Goal: Task Accomplishment & Management: Manage account settings

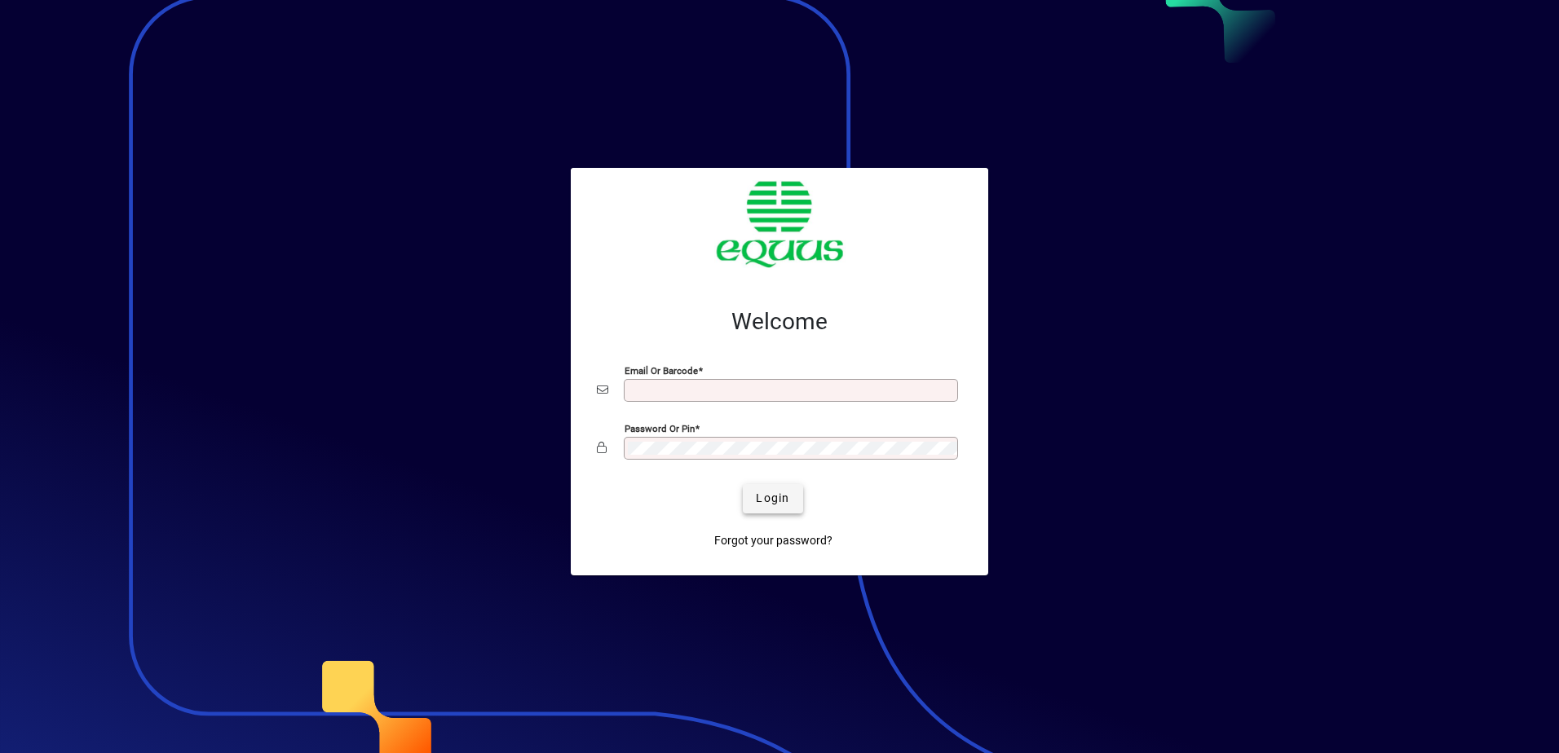
type input "**********"
click at [776, 498] on span "Login" at bounding box center [772, 498] width 33 height 17
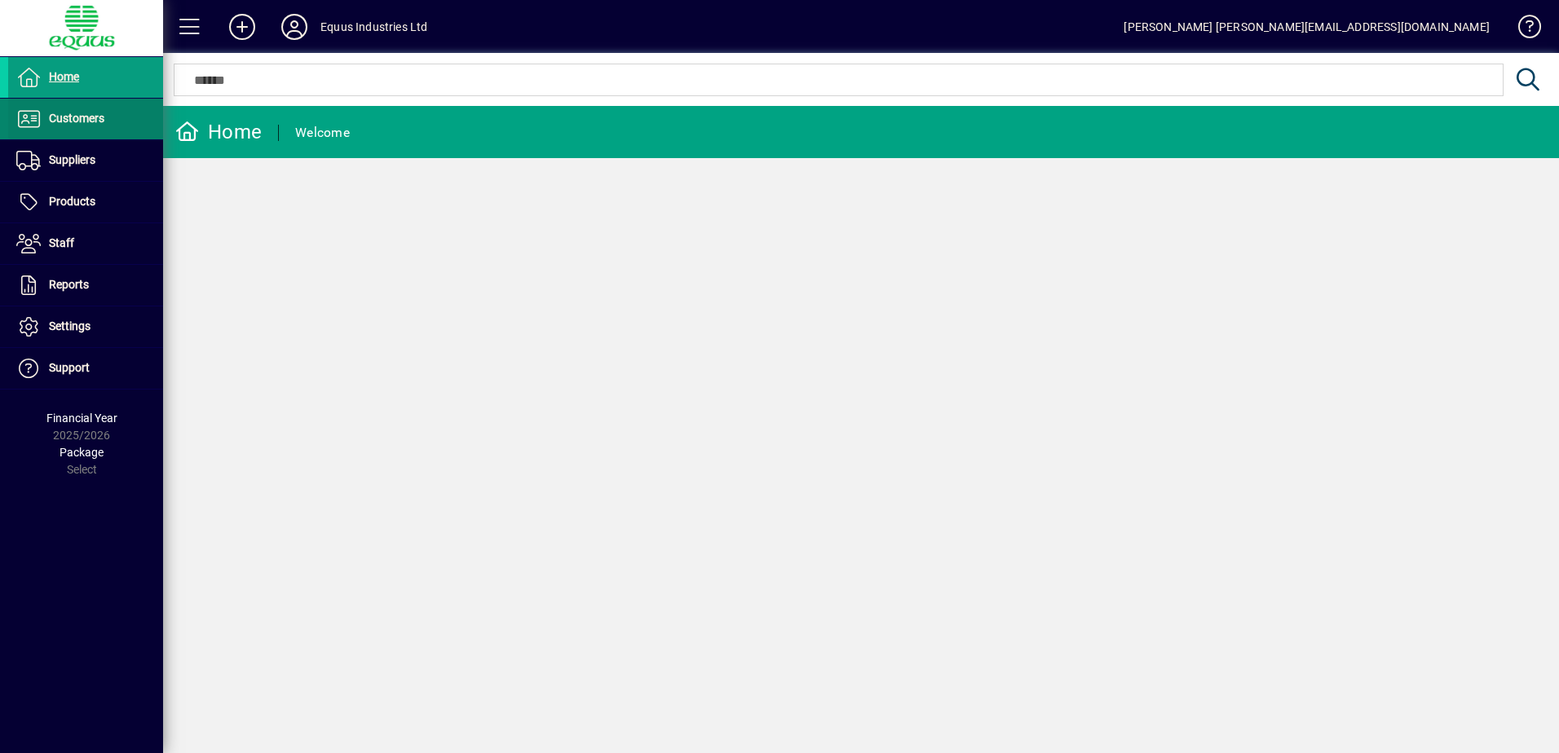
click at [88, 113] on span "Customers" at bounding box center [76, 118] width 55 height 13
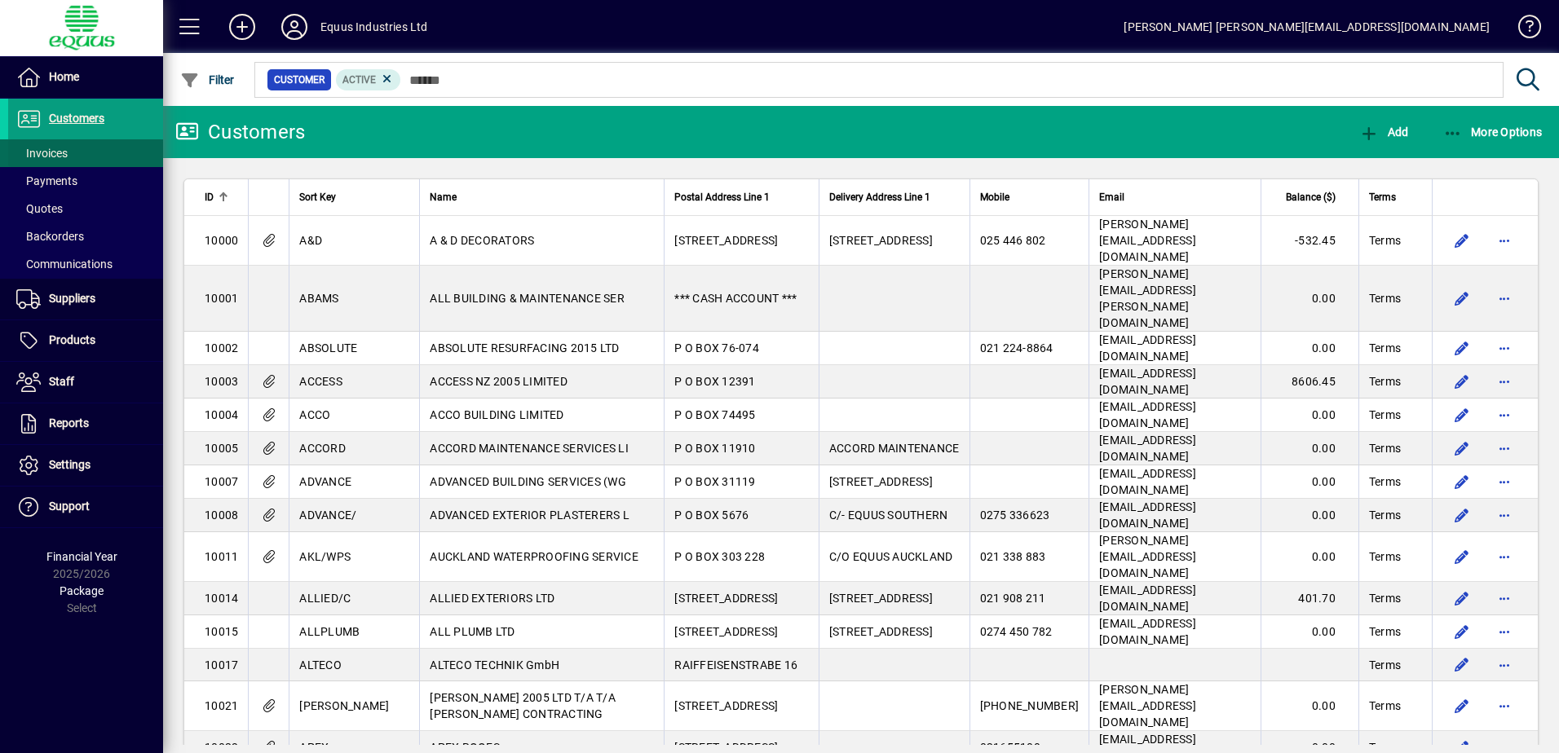
click at [63, 151] on span "Invoices" at bounding box center [41, 153] width 51 height 13
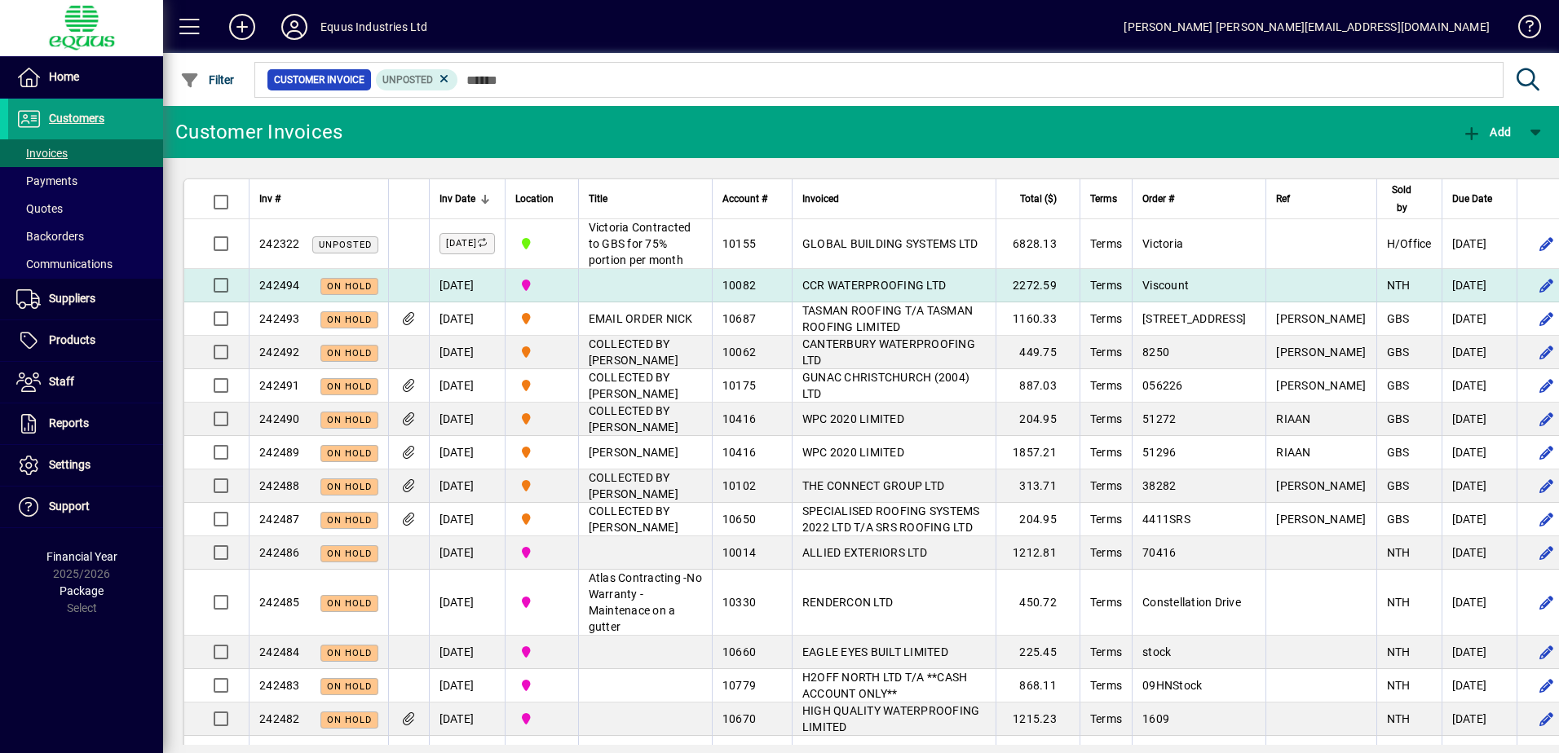
click at [844, 292] on span "CCR WATERPROOFING LTD" at bounding box center [873, 285] width 143 height 13
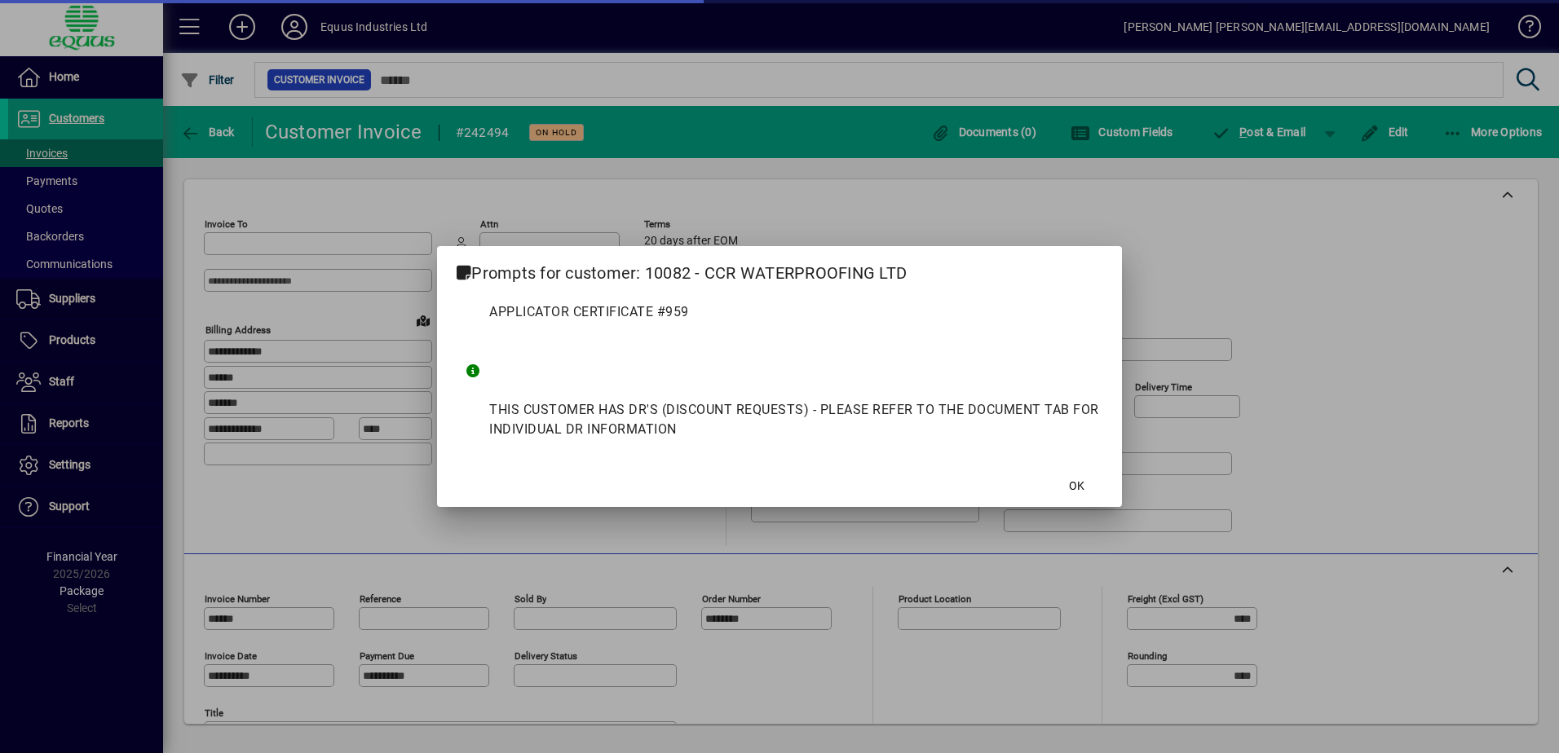
type input "**********"
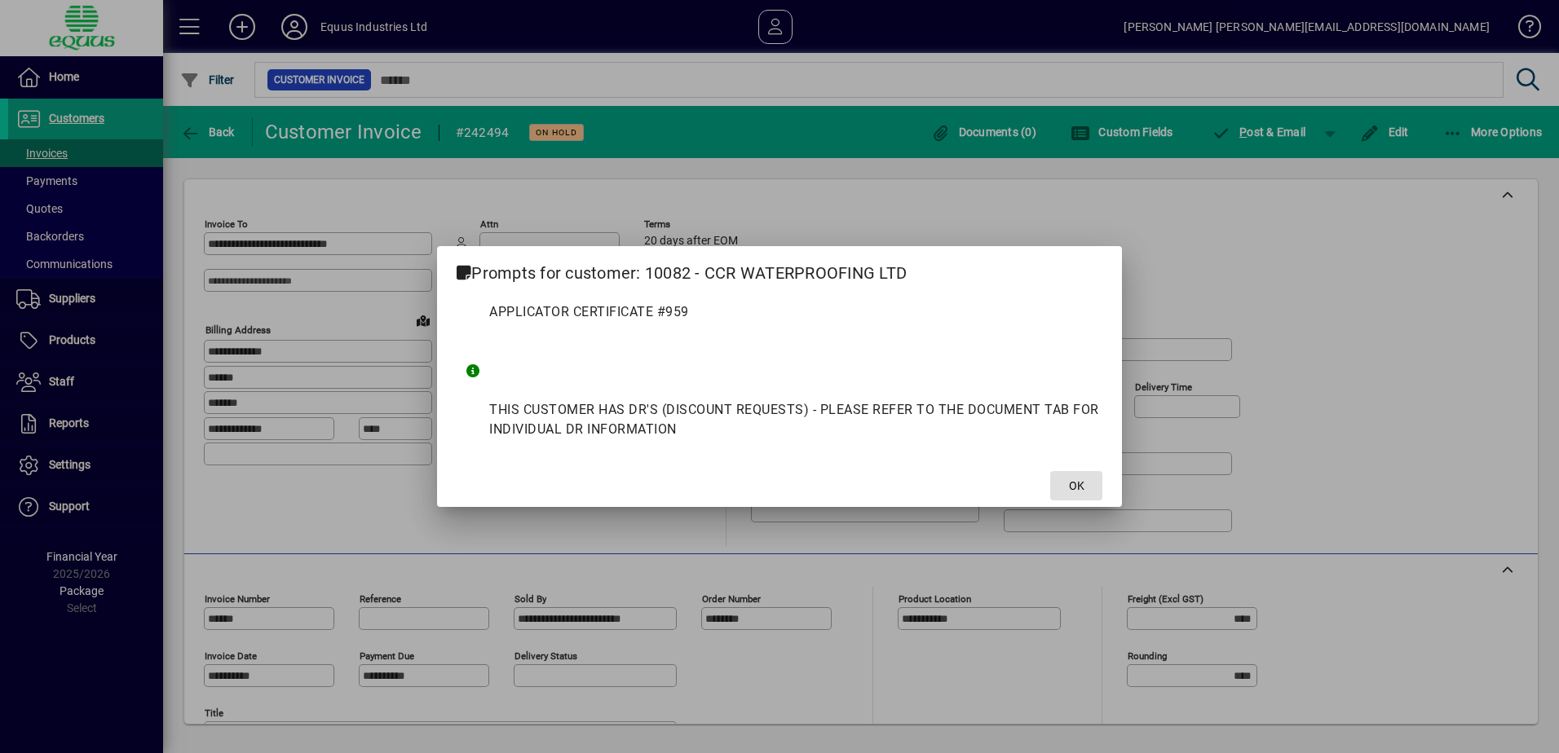
click at [1080, 484] on span "OK" at bounding box center [1076, 486] width 15 height 17
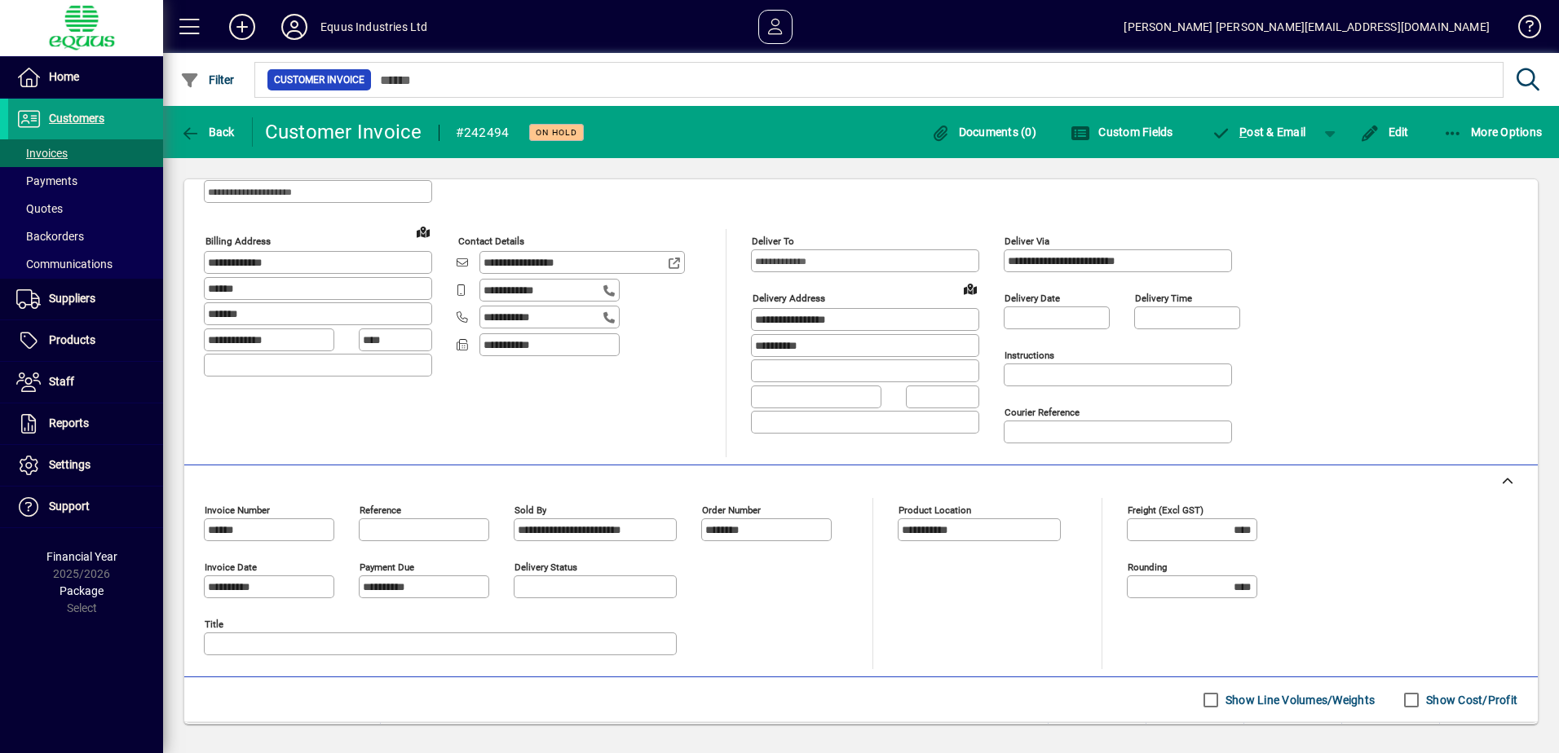
scroll to position [315, 0]
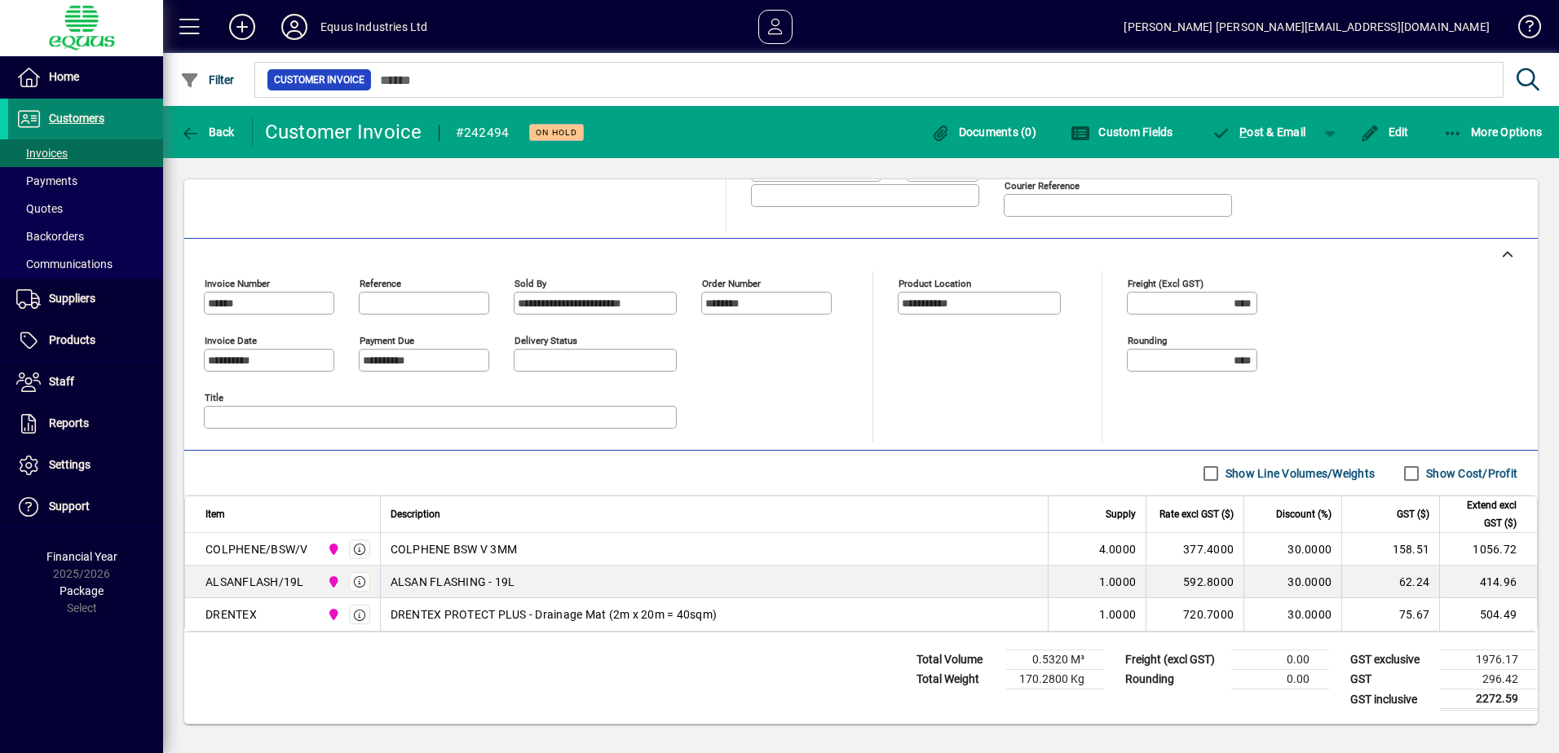
click at [68, 116] on span "Customers" at bounding box center [76, 118] width 55 height 13
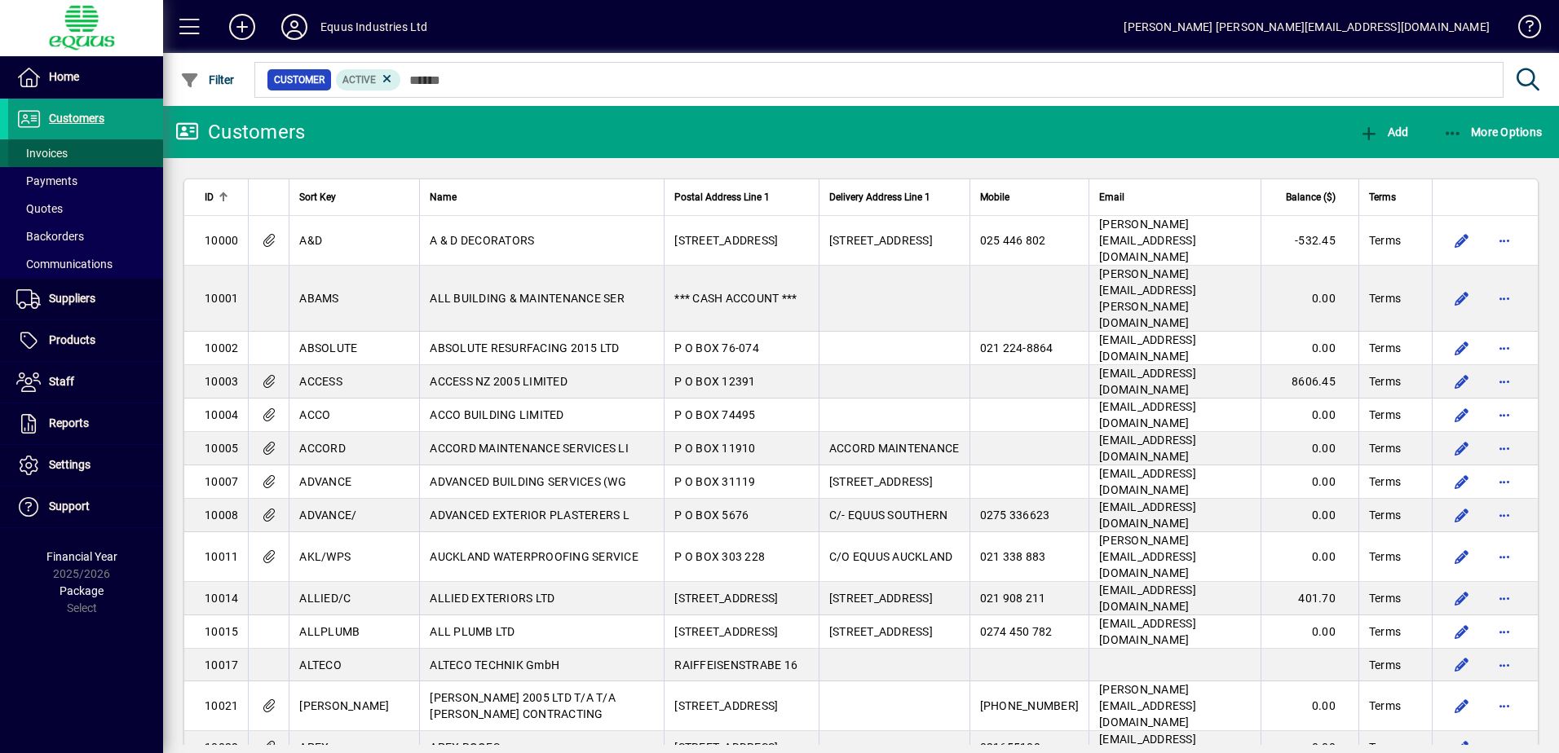
click at [59, 152] on span "Invoices" at bounding box center [41, 153] width 51 height 13
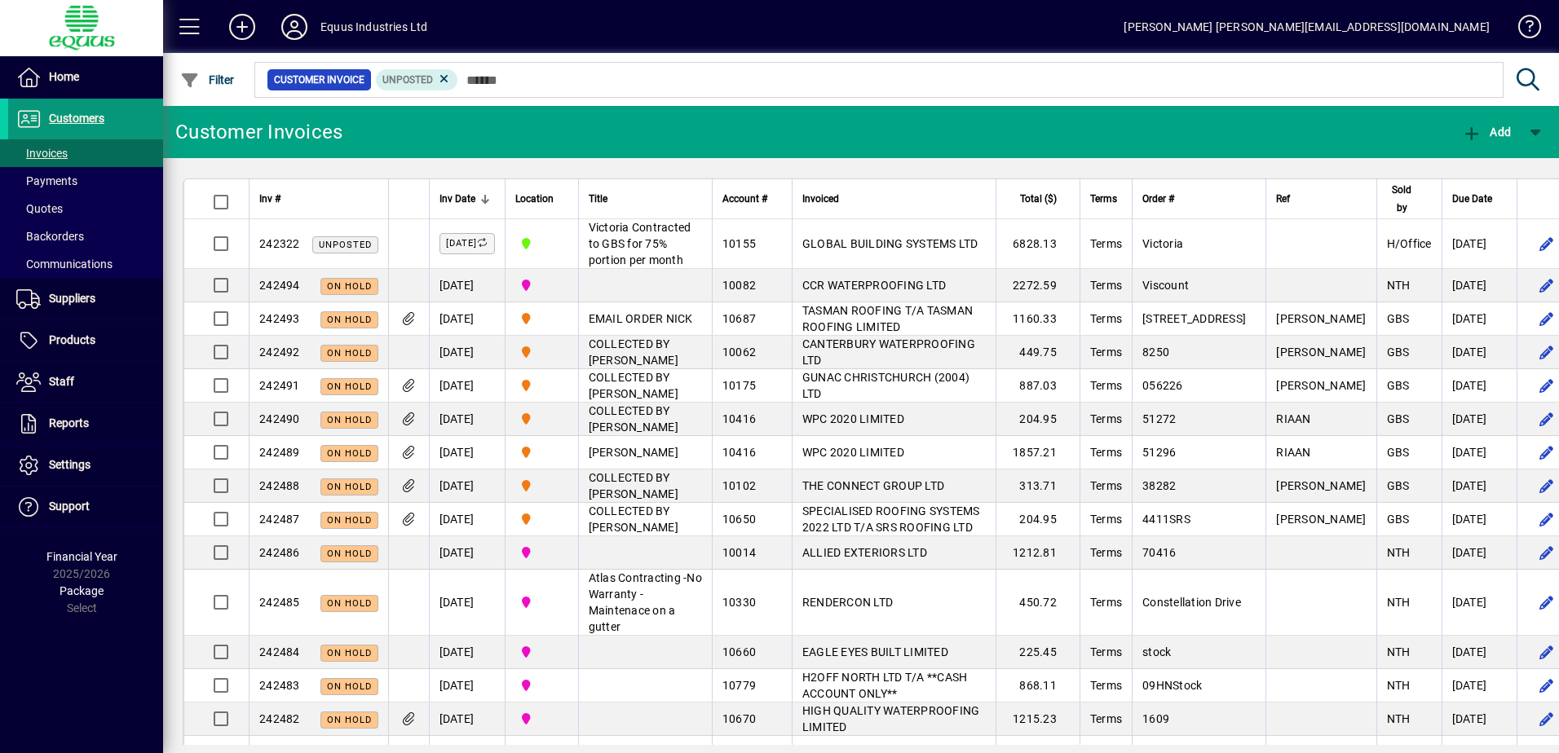
drag, startPoint x: 75, startPoint y: 116, endPoint x: 65, endPoint y: 130, distance: 17.0
click at [75, 116] on span "Customers" at bounding box center [76, 118] width 55 height 13
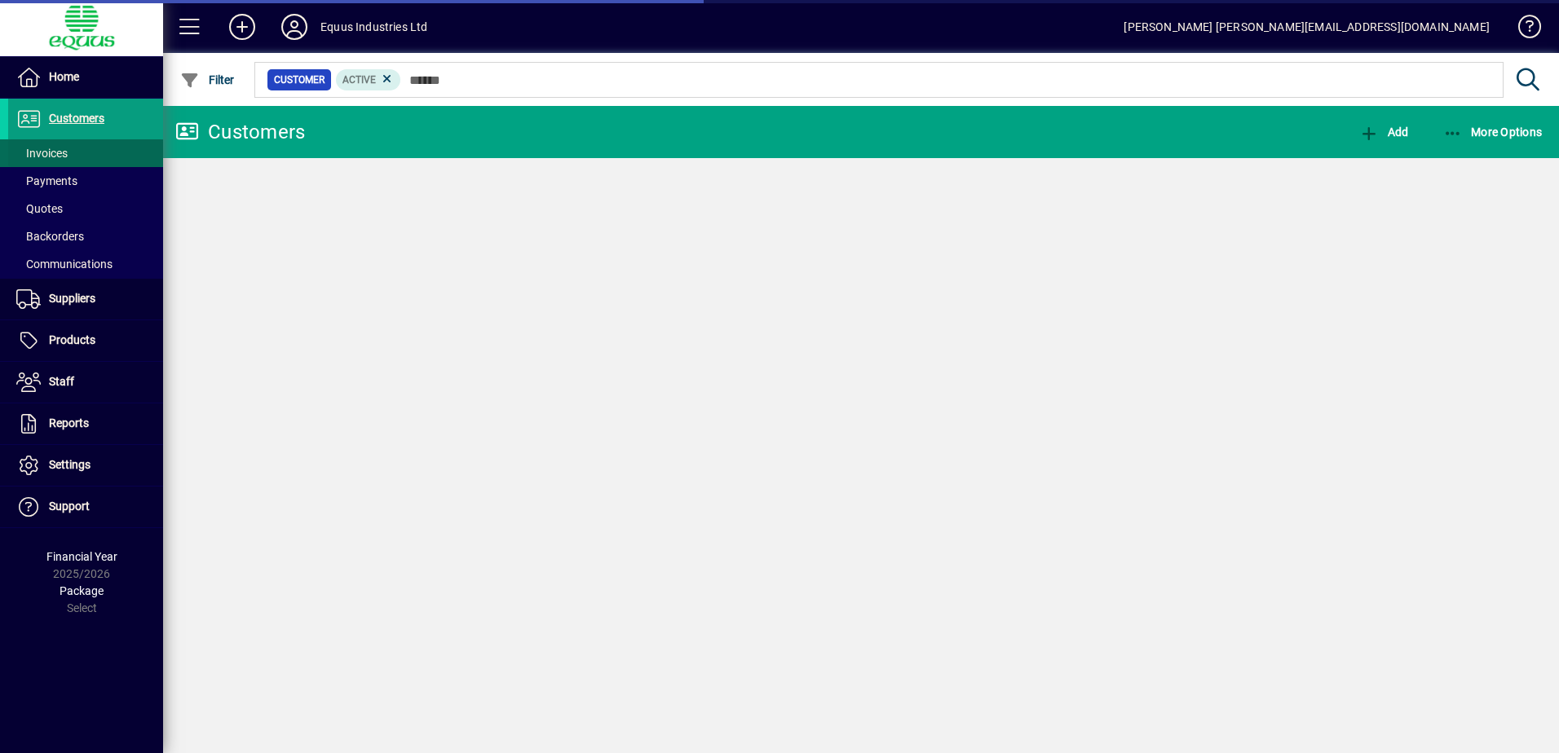
click at [55, 155] on span "Invoices" at bounding box center [41, 153] width 51 height 13
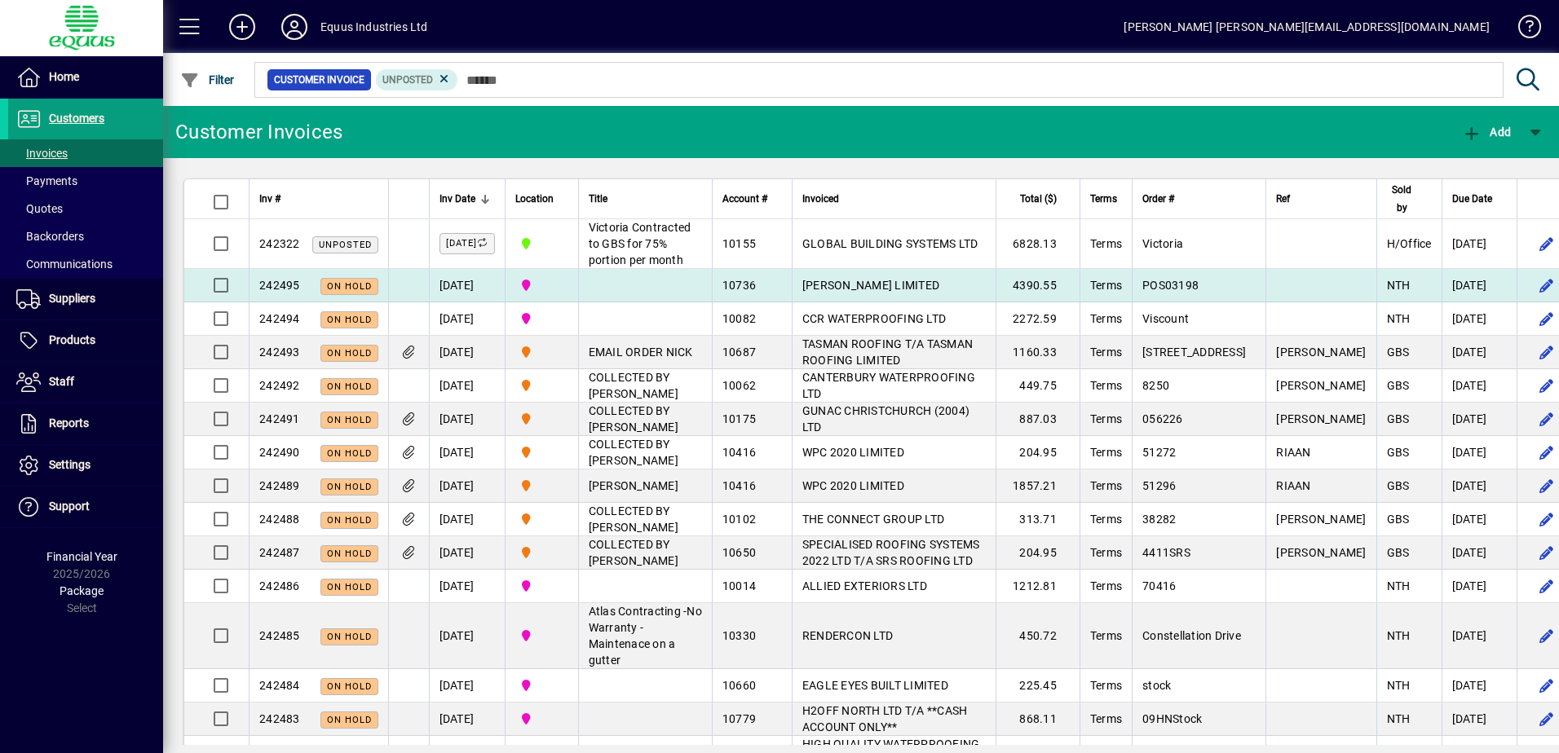
click at [820, 292] on span "[PERSON_NAME] LIMITED" at bounding box center [870, 285] width 137 height 13
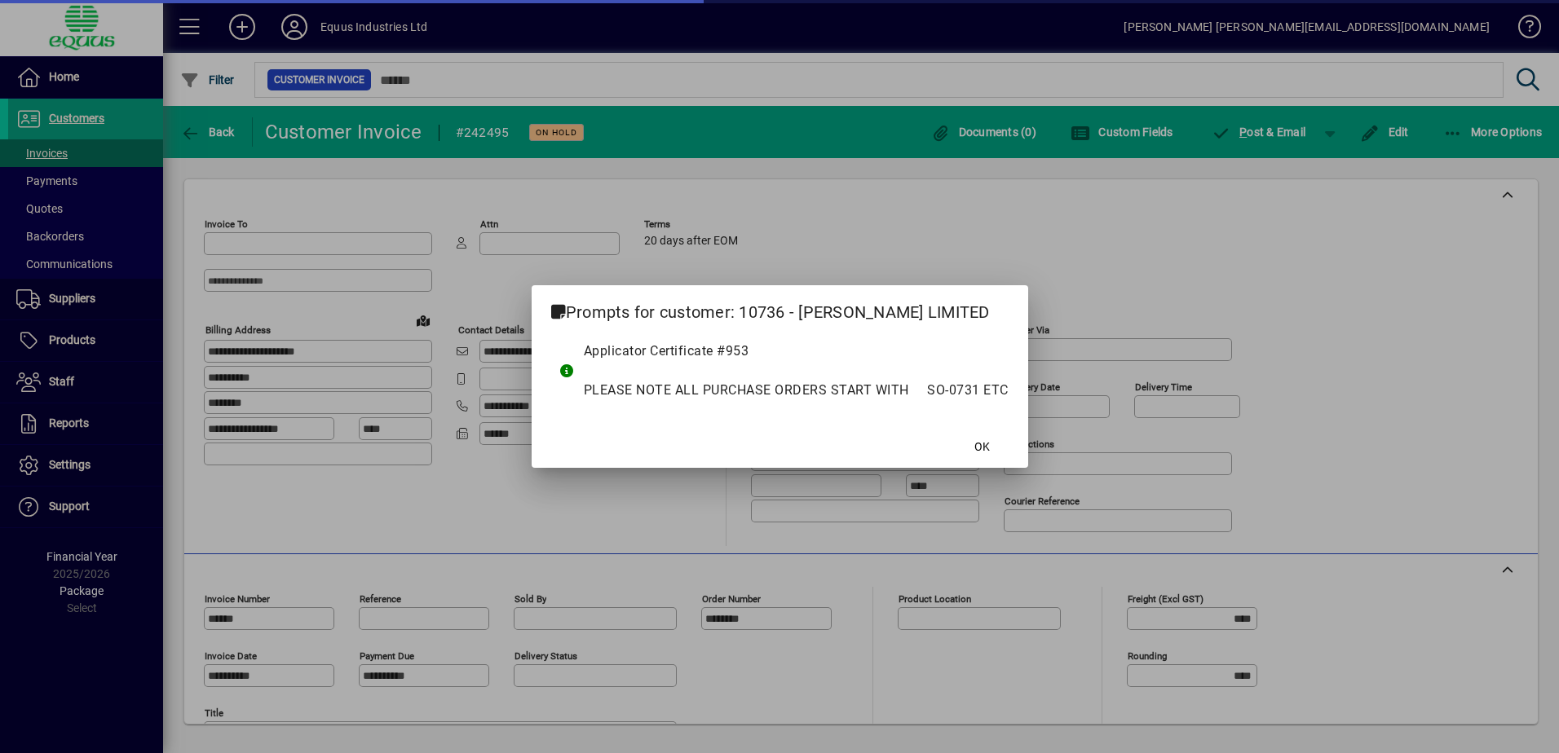
type input "**********"
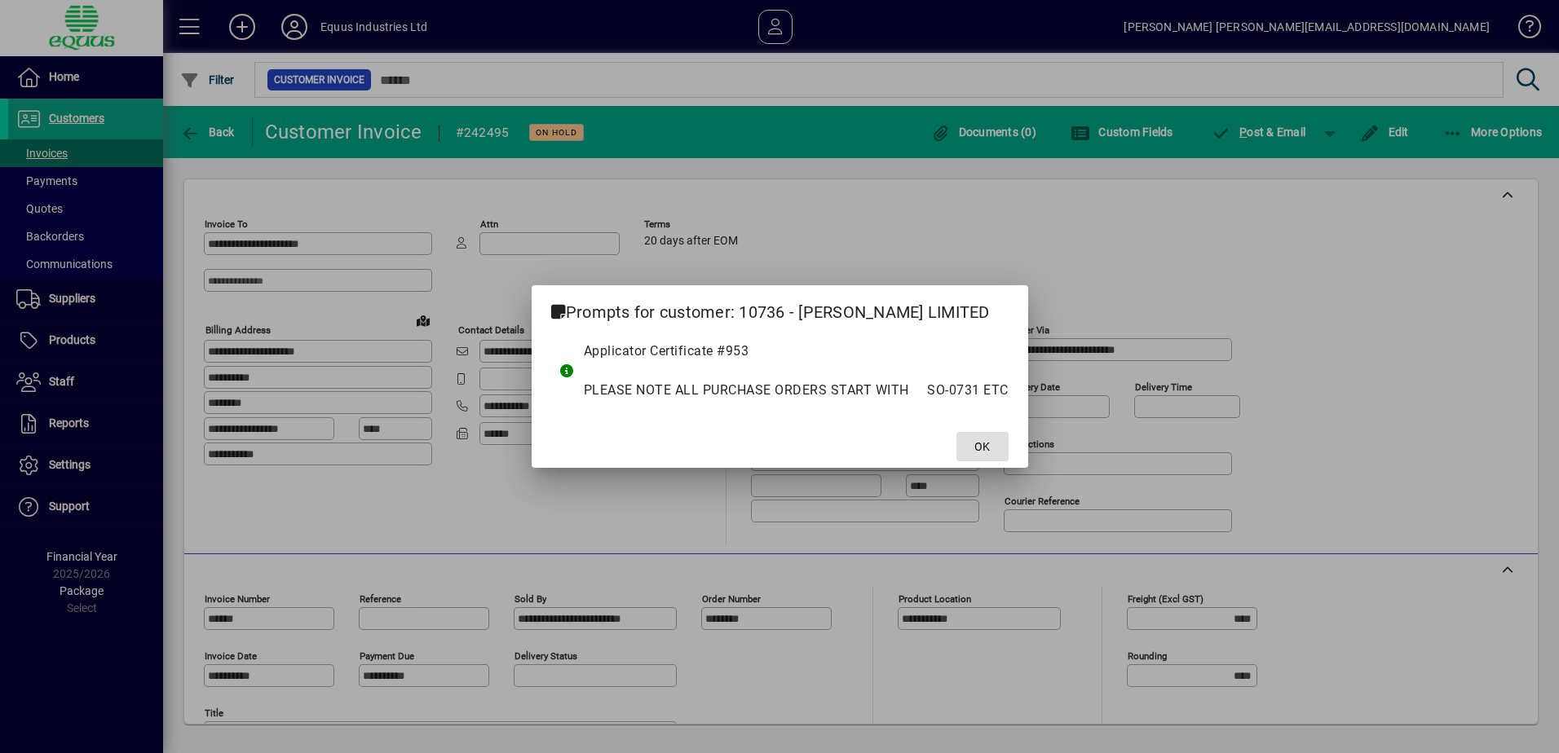
click at [960, 451] on span at bounding box center [982, 446] width 52 height 39
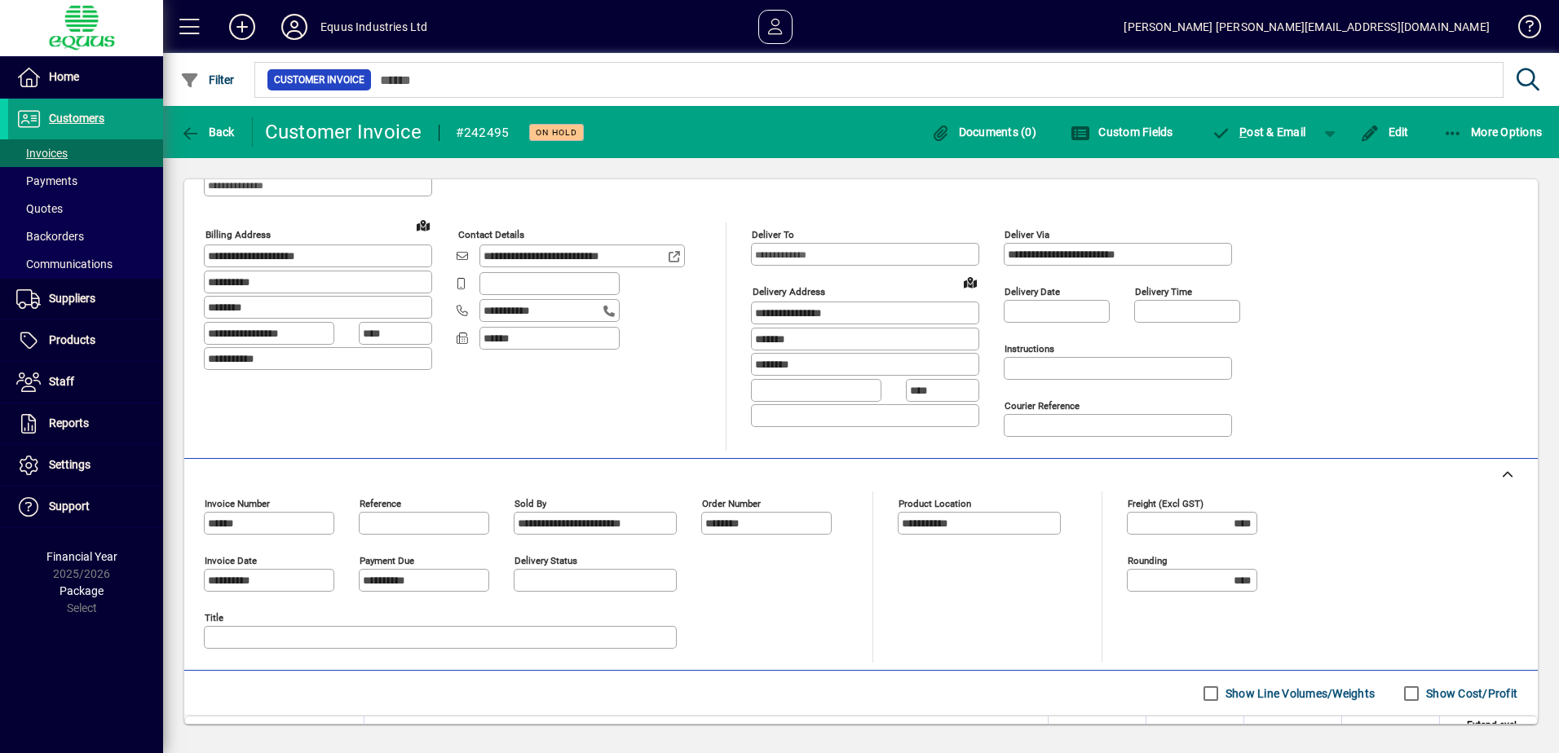
scroll to position [315, 0]
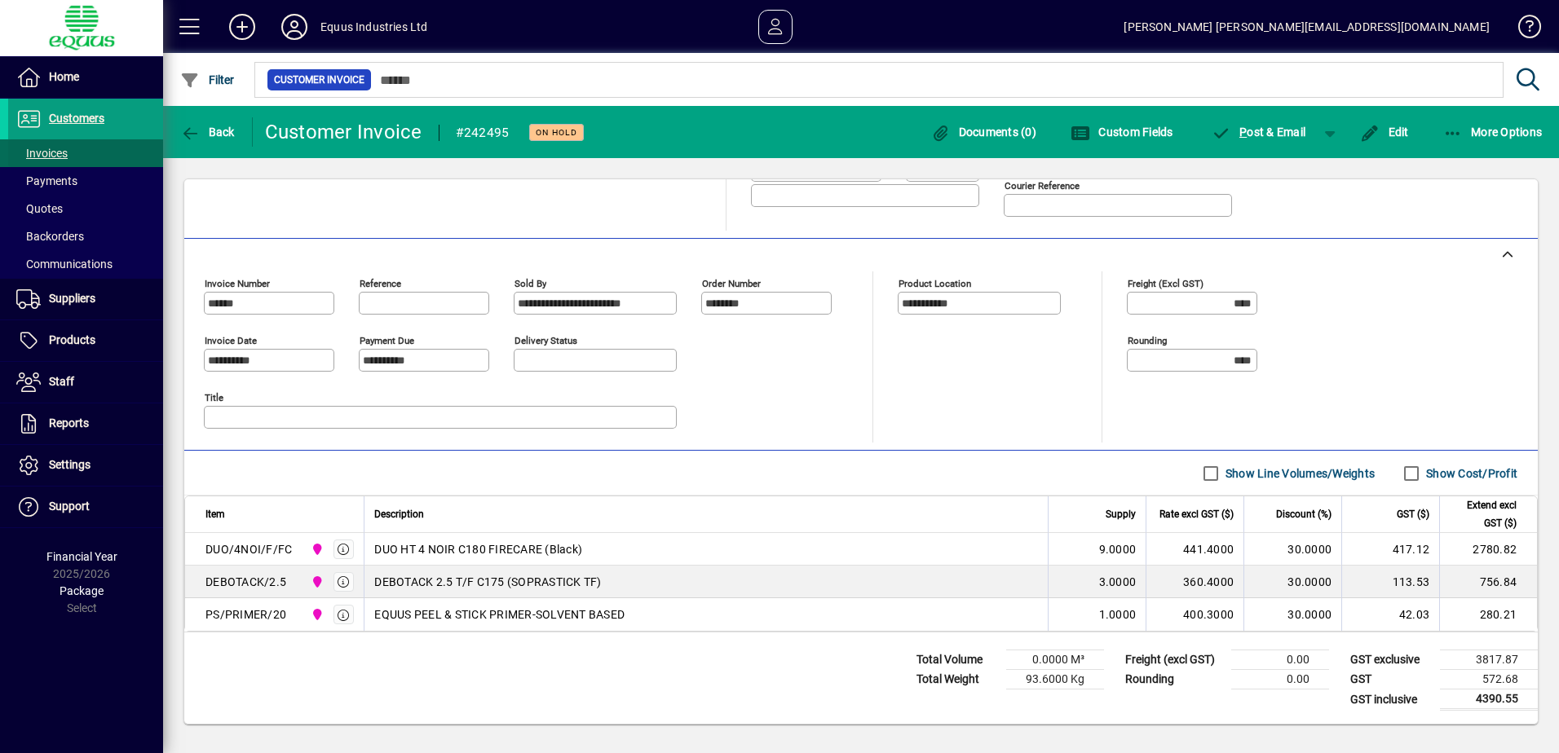
click at [51, 145] on span "Invoices" at bounding box center [38, 153] width 60 height 17
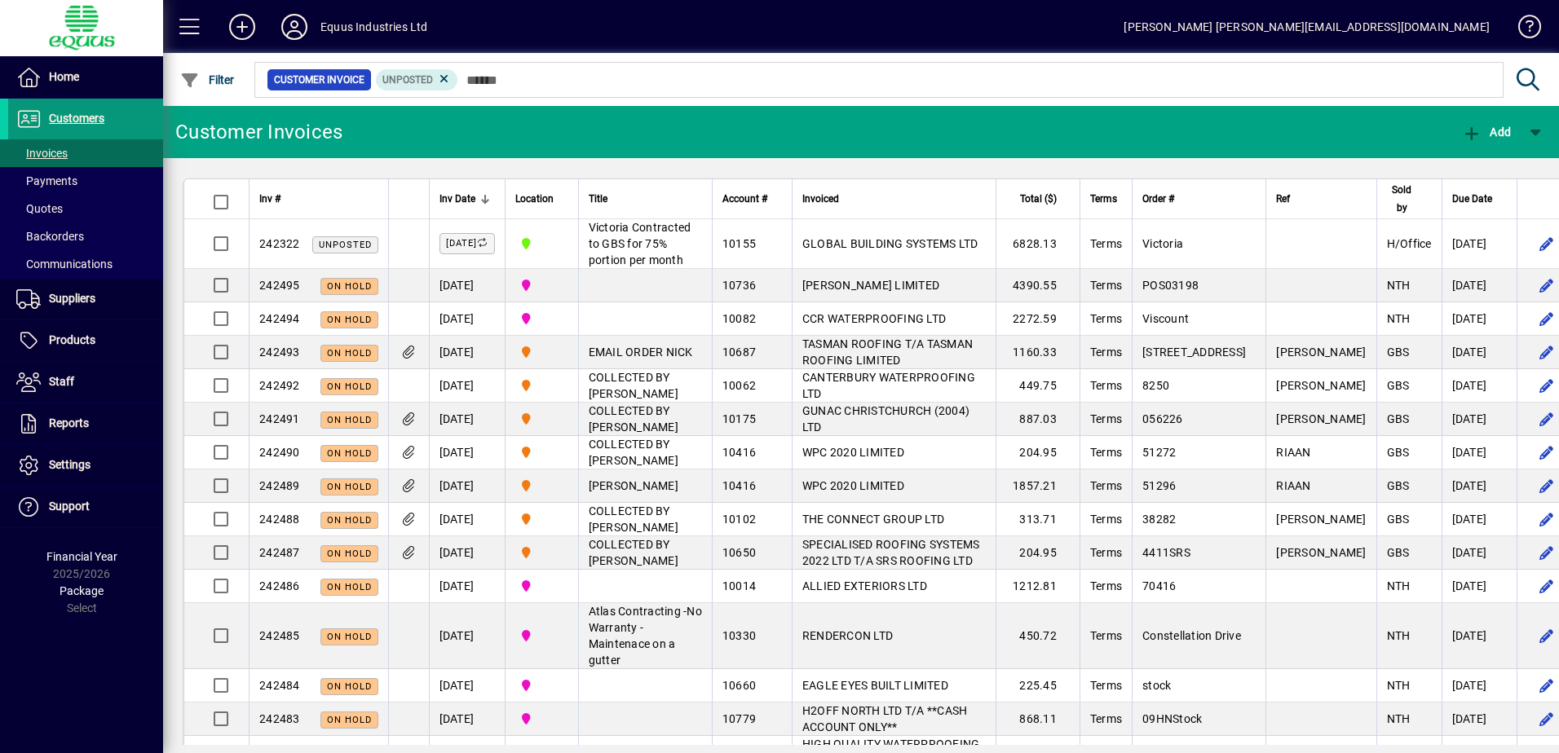
drag, startPoint x: 78, startPoint y: 114, endPoint x: 75, endPoint y: 130, distance: 15.8
click at [78, 114] on span "Customers" at bounding box center [76, 118] width 55 height 13
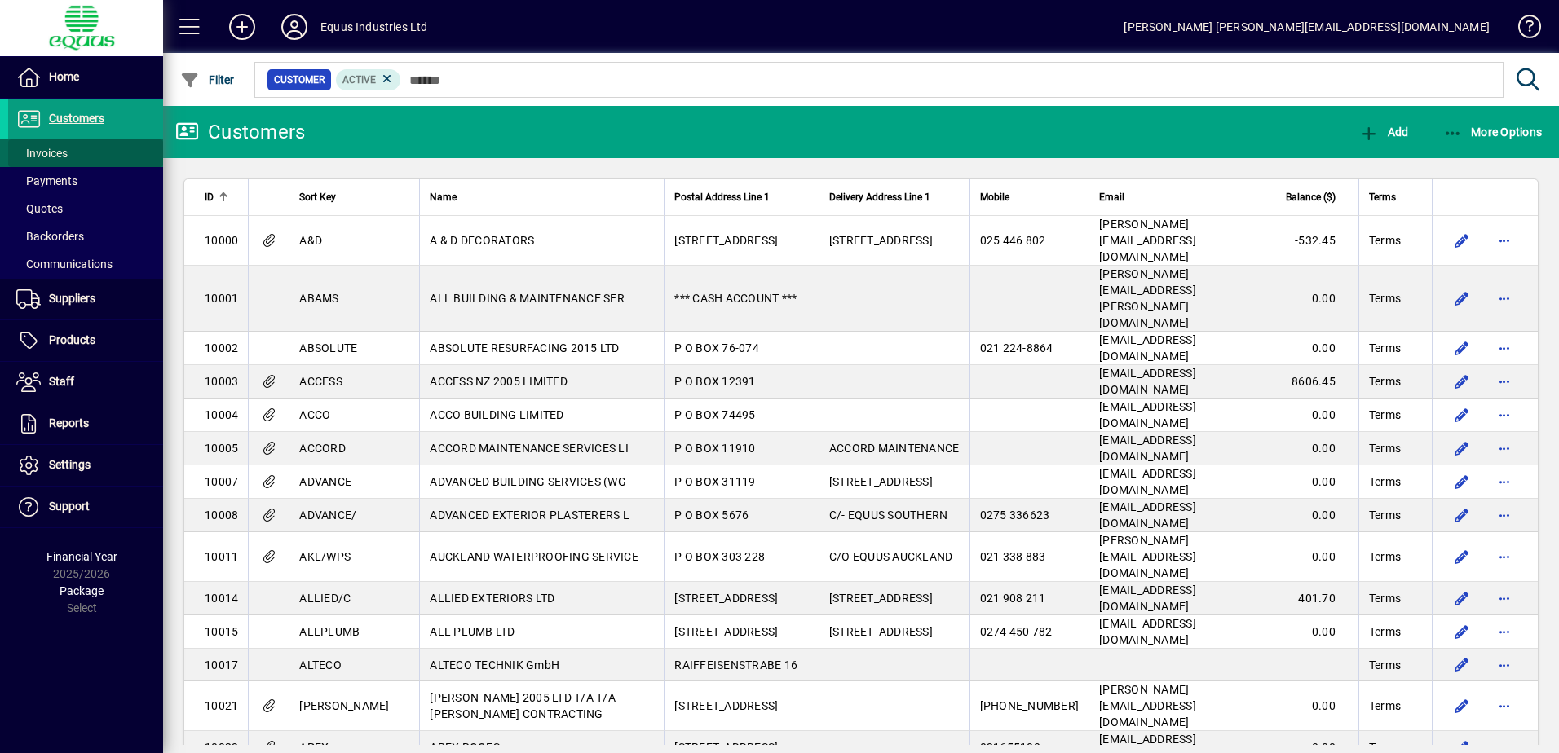
click at [60, 153] on span "Invoices" at bounding box center [41, 153] width 51 height 13
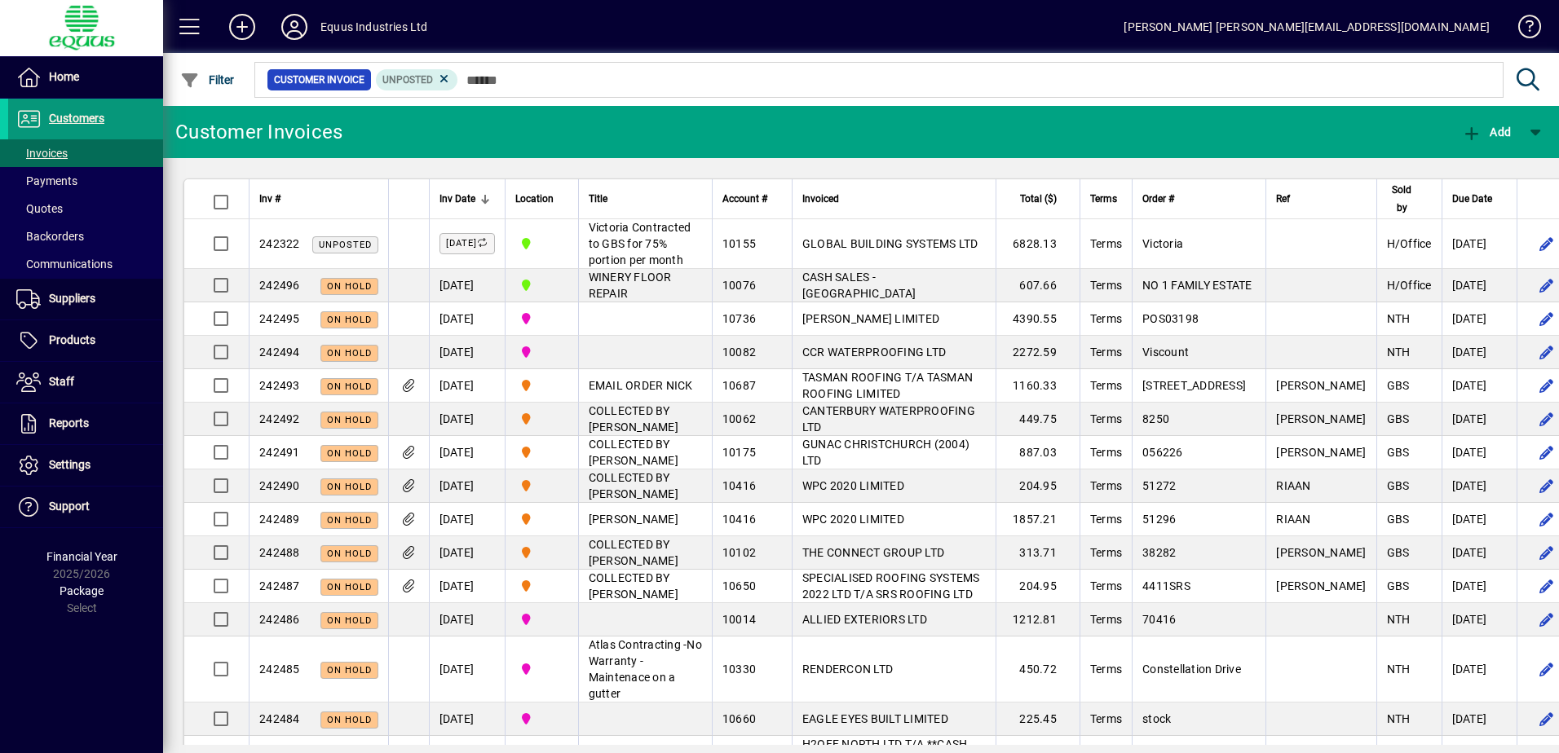
drag, startPoint x: 90, startPoint y: 119, endPoint x: 73, endPoint y: 132, distance: 21.5
click at [90, 119] on span "Customers" at bounding box center [76, 118] width 55 height 13
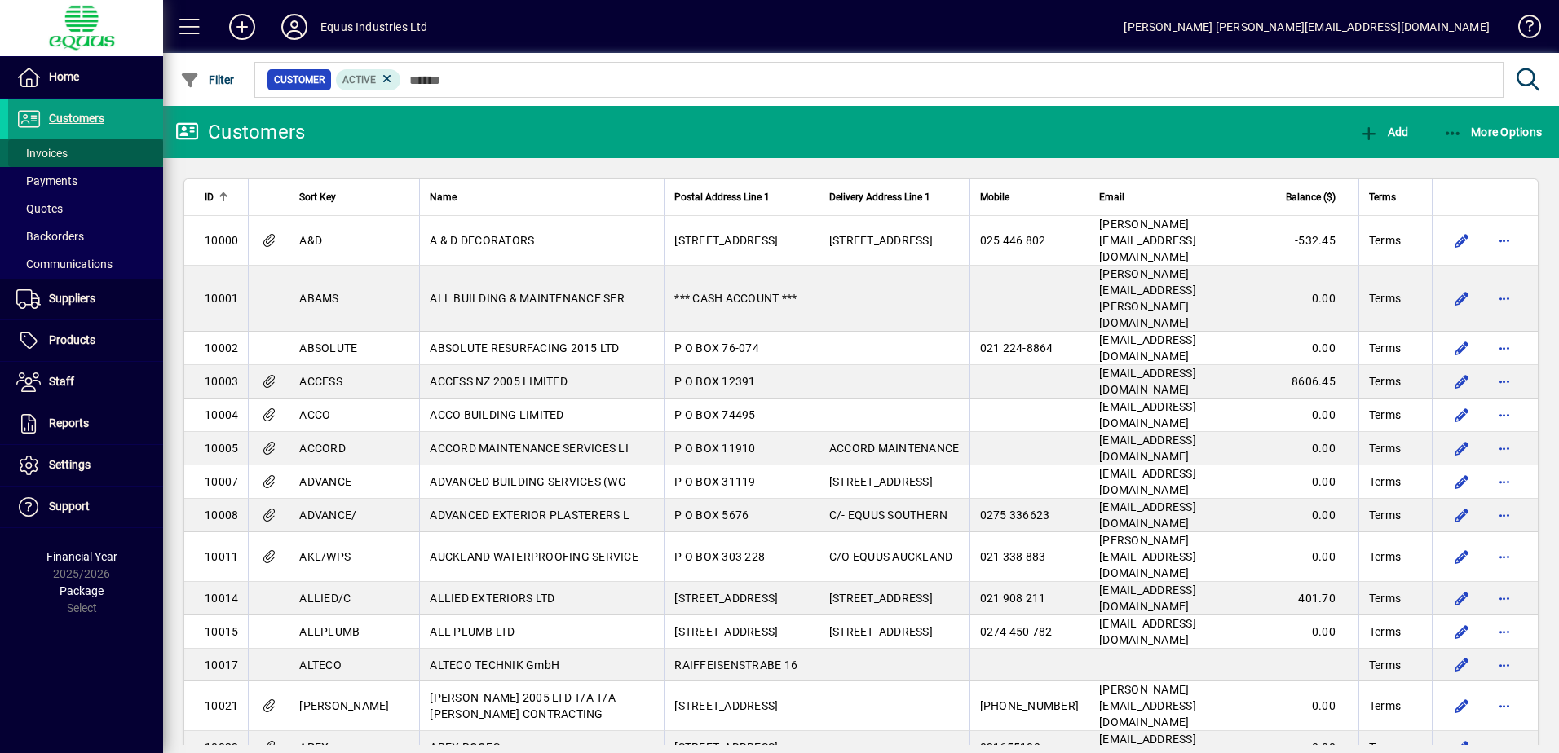
click at [63, 156] on span "Invoices" at bounding box center [41, 153] width 51 height 13
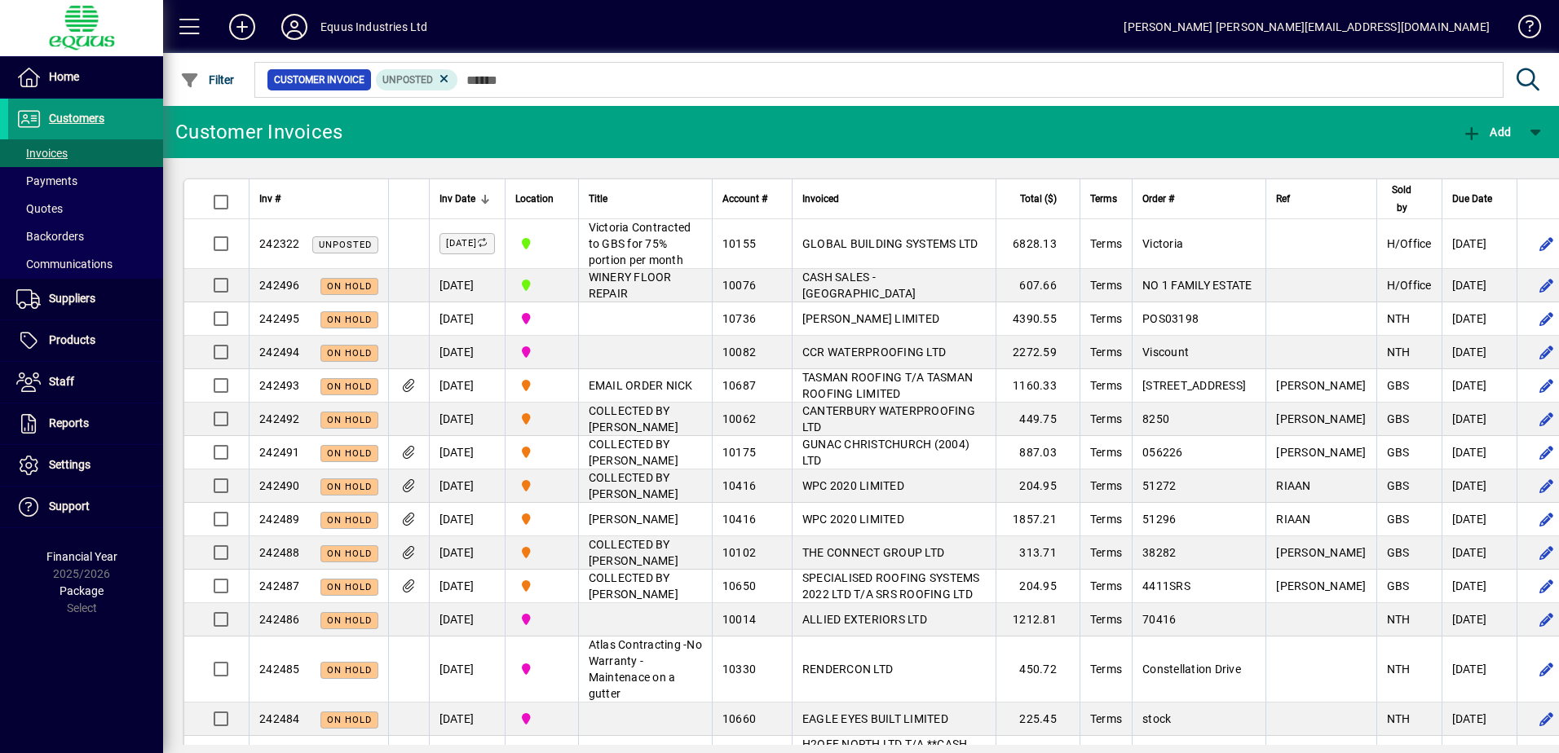
click at [69, 117] on span "Customers" at bounding box center [76, 118] width 55 height 13
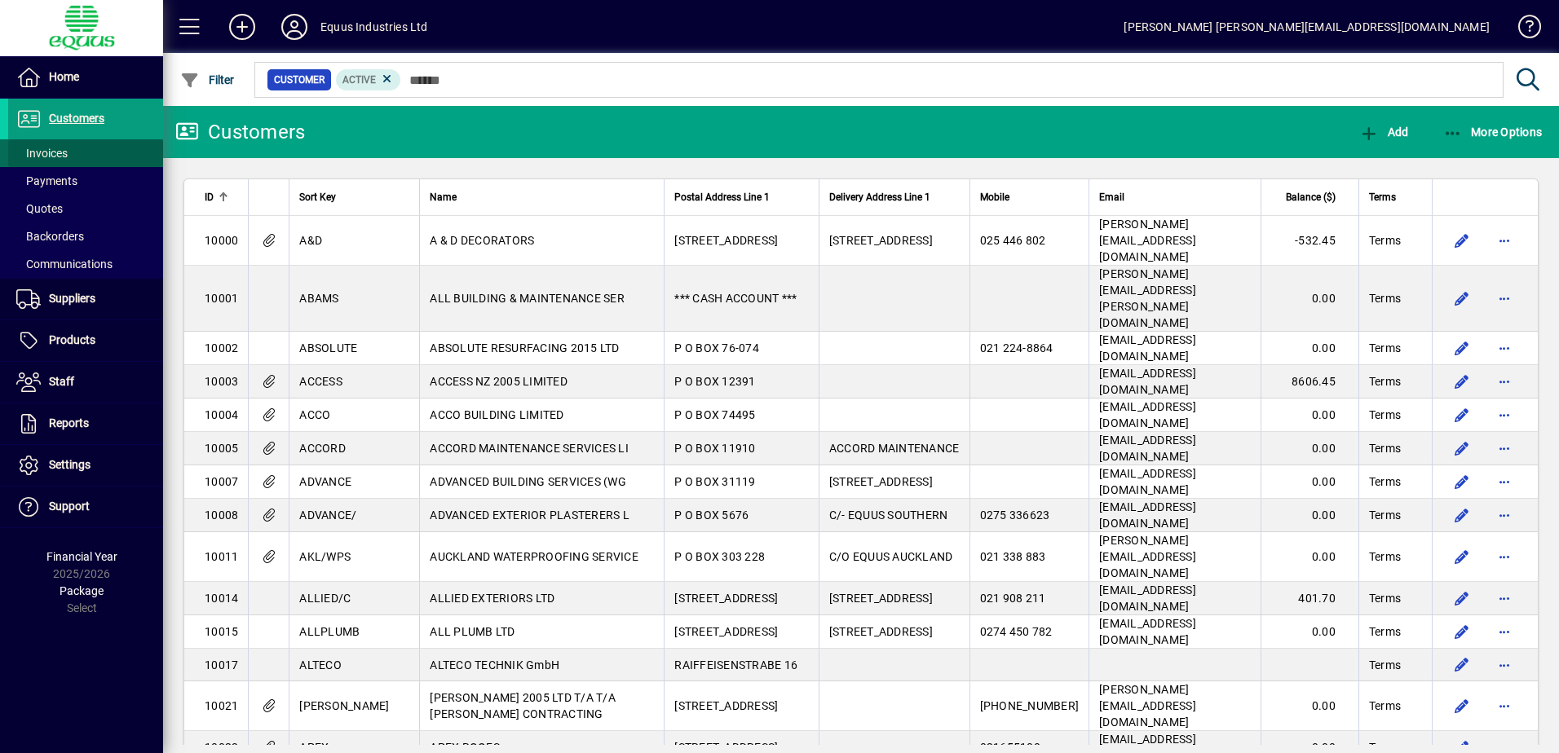
click at [60, 152] on span "Invoices" at bounding box center [41, 153] width 51 height 13
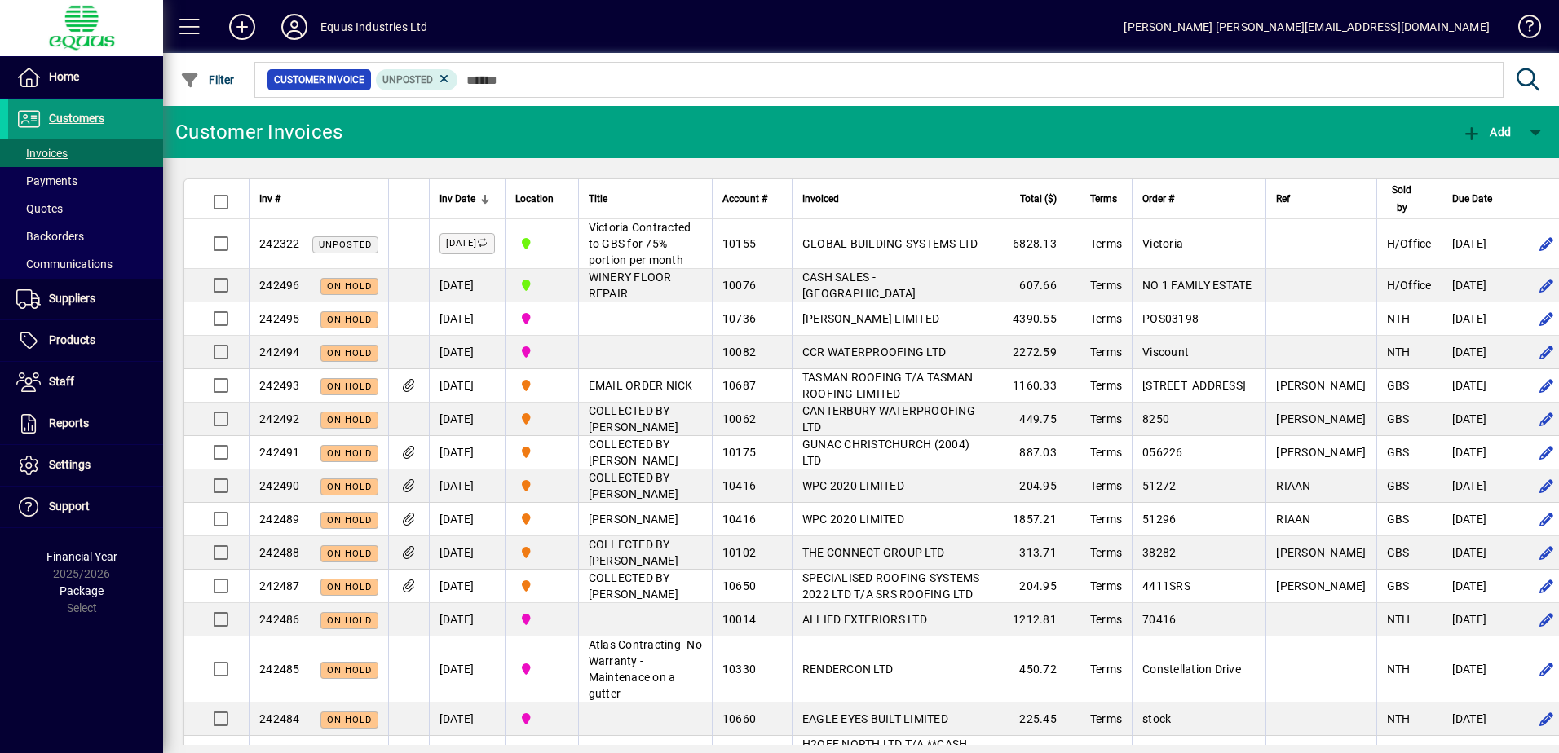
drag, startPoint x: 80, startPoint y: 119, endPoint x: 75, endPoint y: 135, distance: 17.0
click at [80, 119] on span "Customers" at bounding box center [76, 118] width 55 height 13
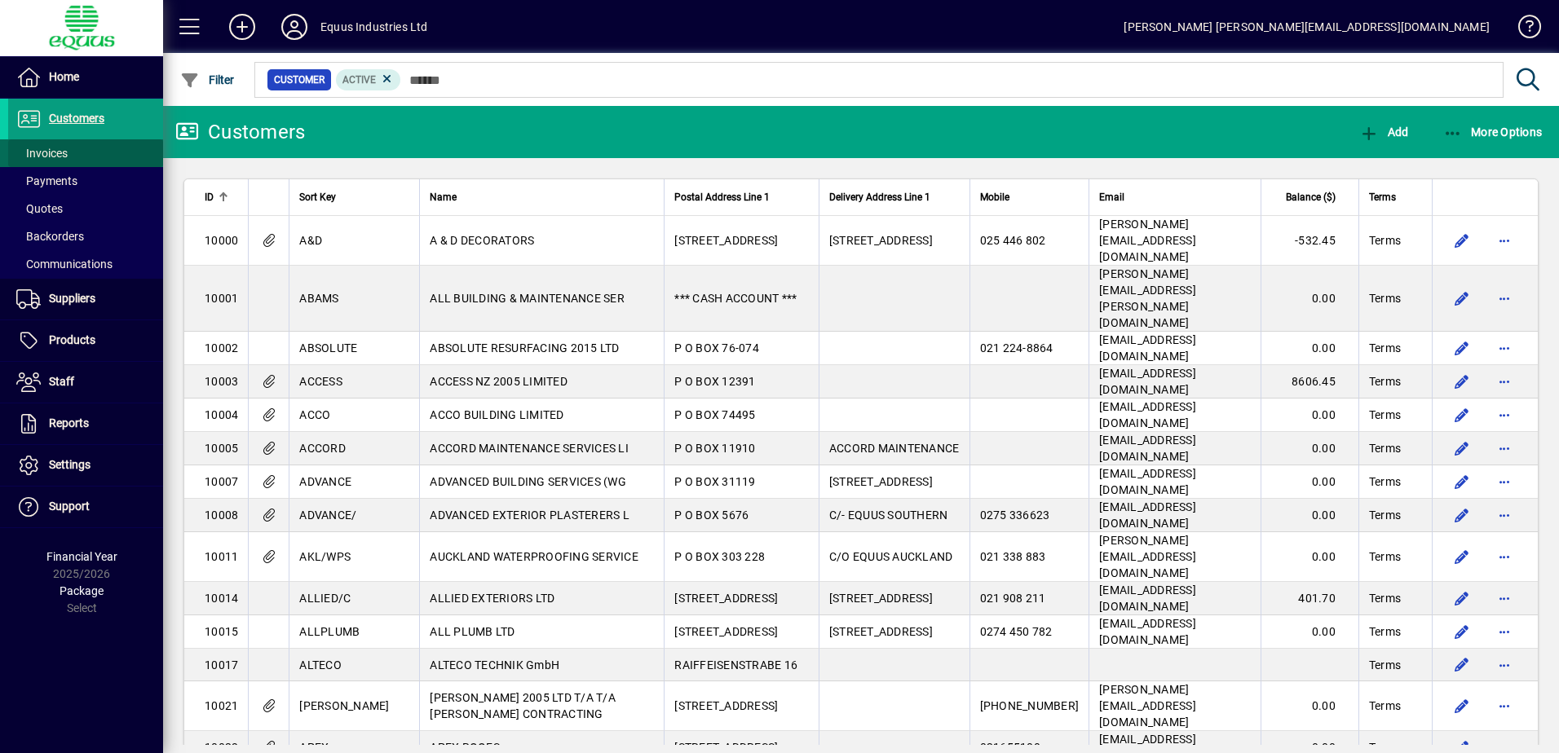
click at [65, 156] on span "Invoices" at bounding box center [41, 153] width 51 height 13
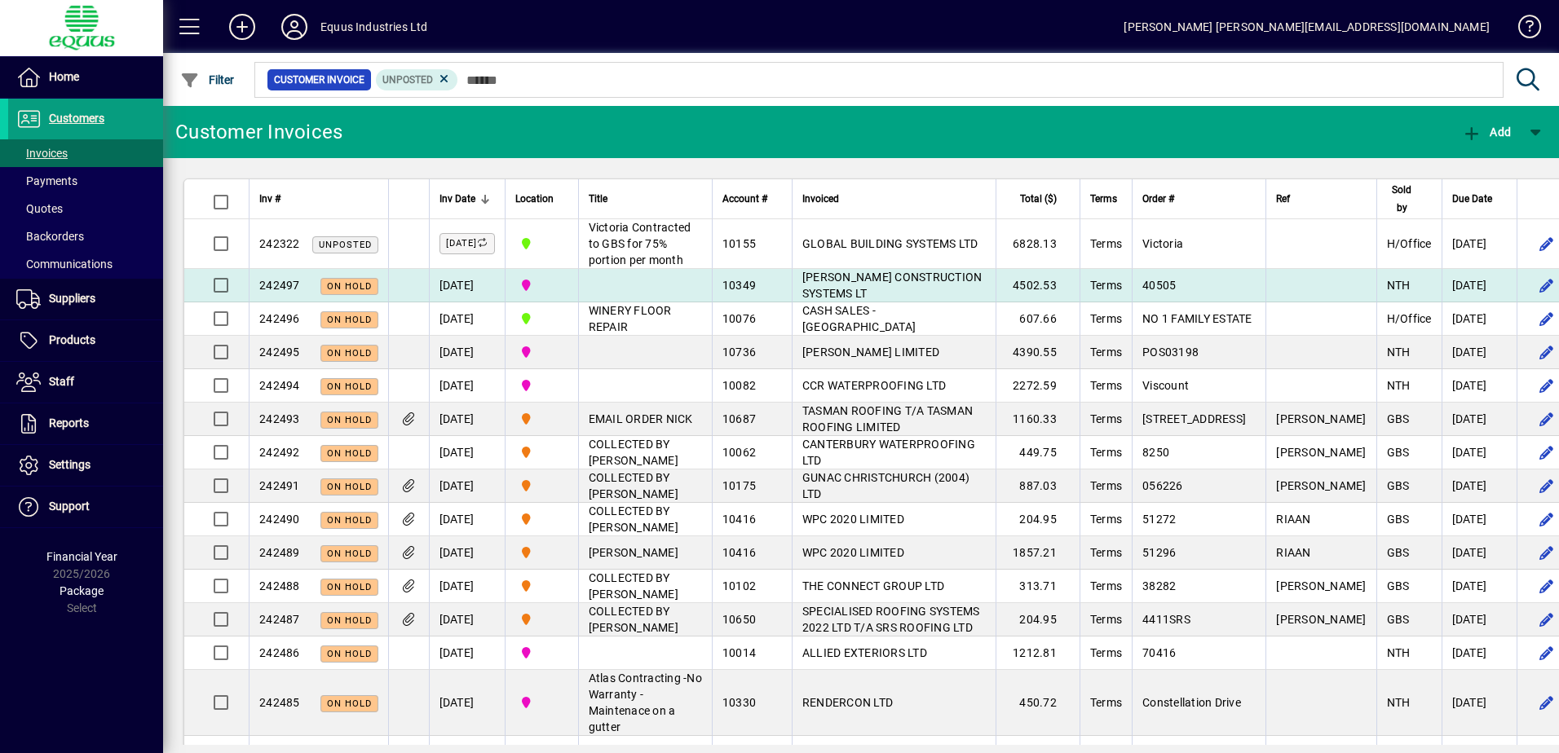
click at [831, 295] on span "[PERSON_NAME] CONSTRUCTION SYSTEMS LT" at bounding box center [892, 285] width 180 height 29
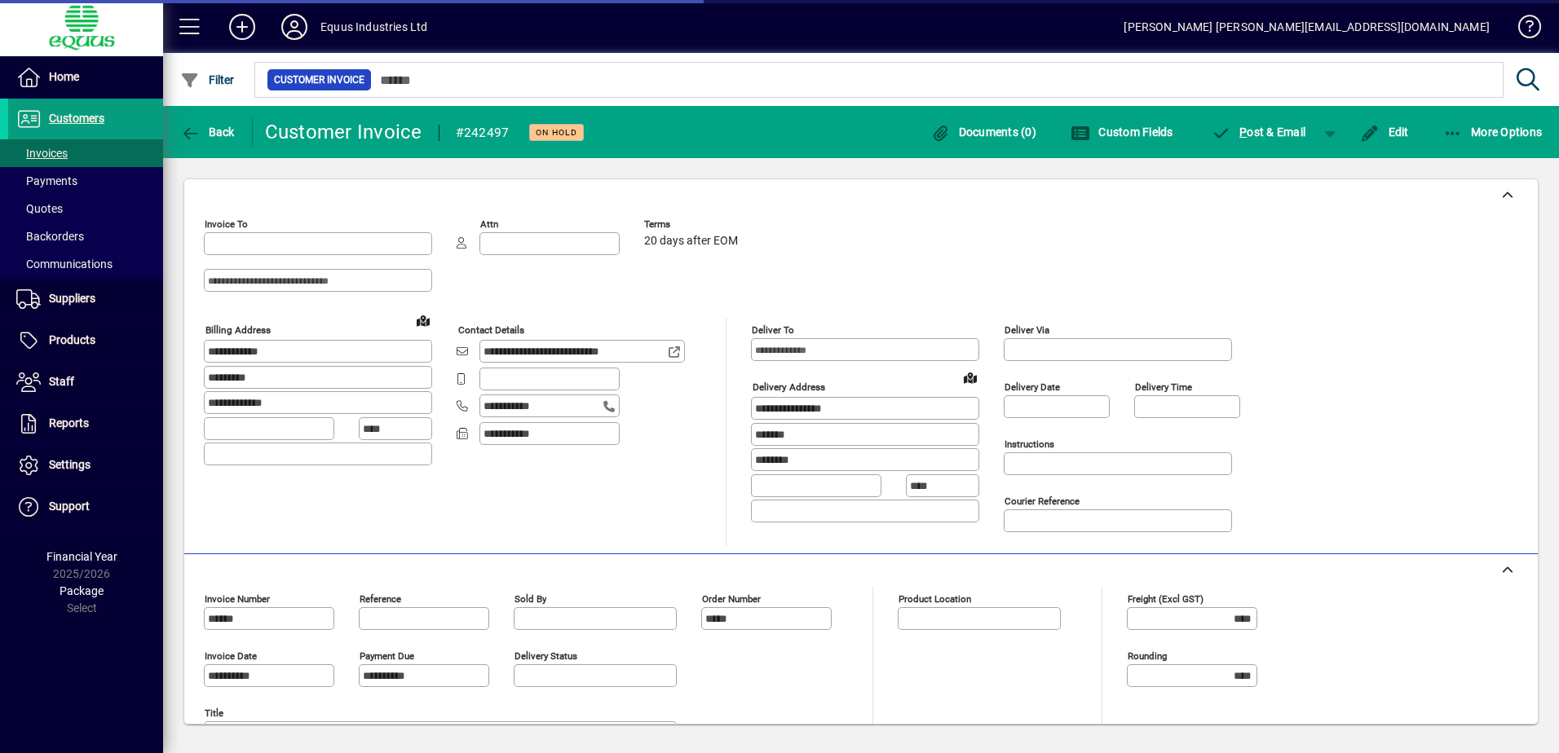
type input "**********"
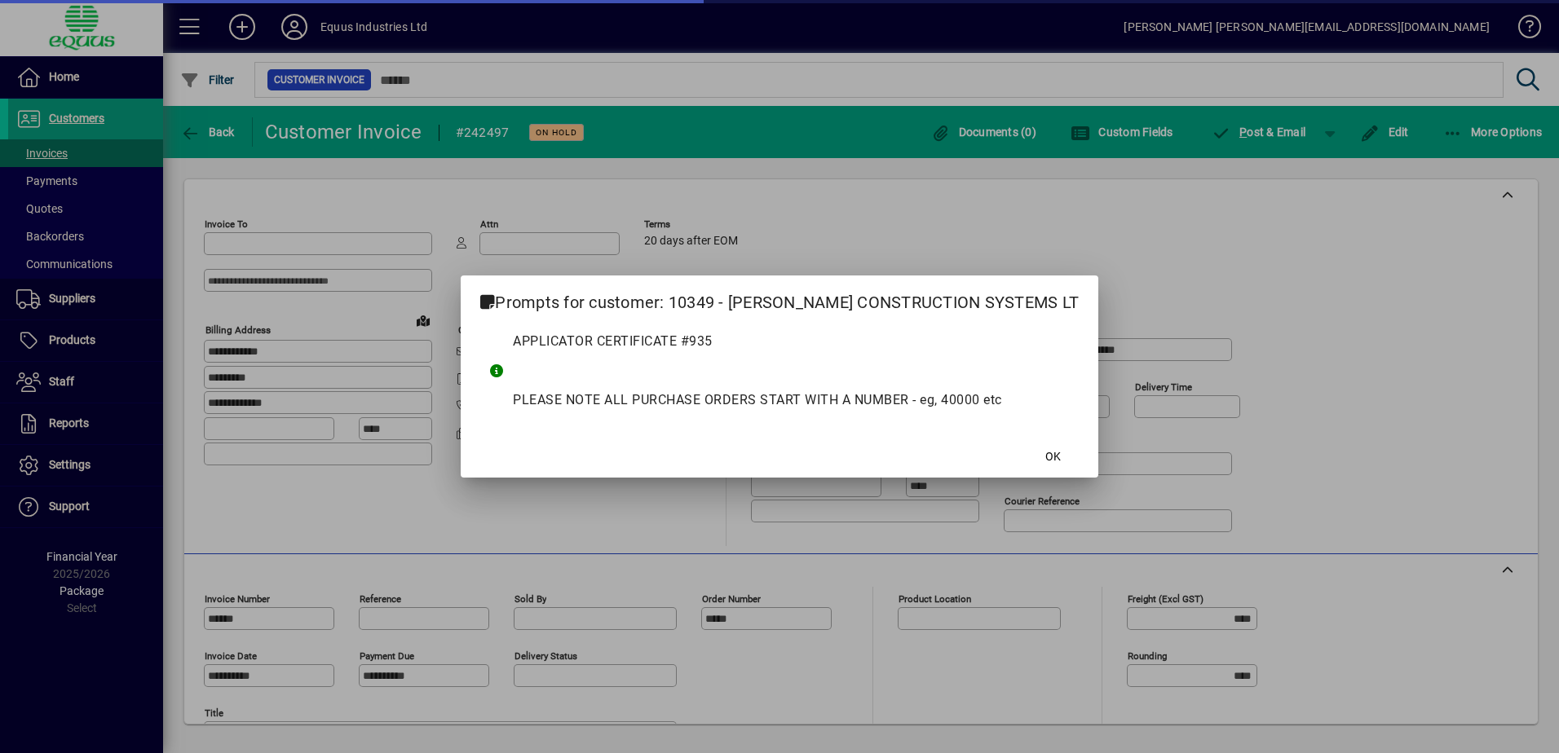
type input "**********"
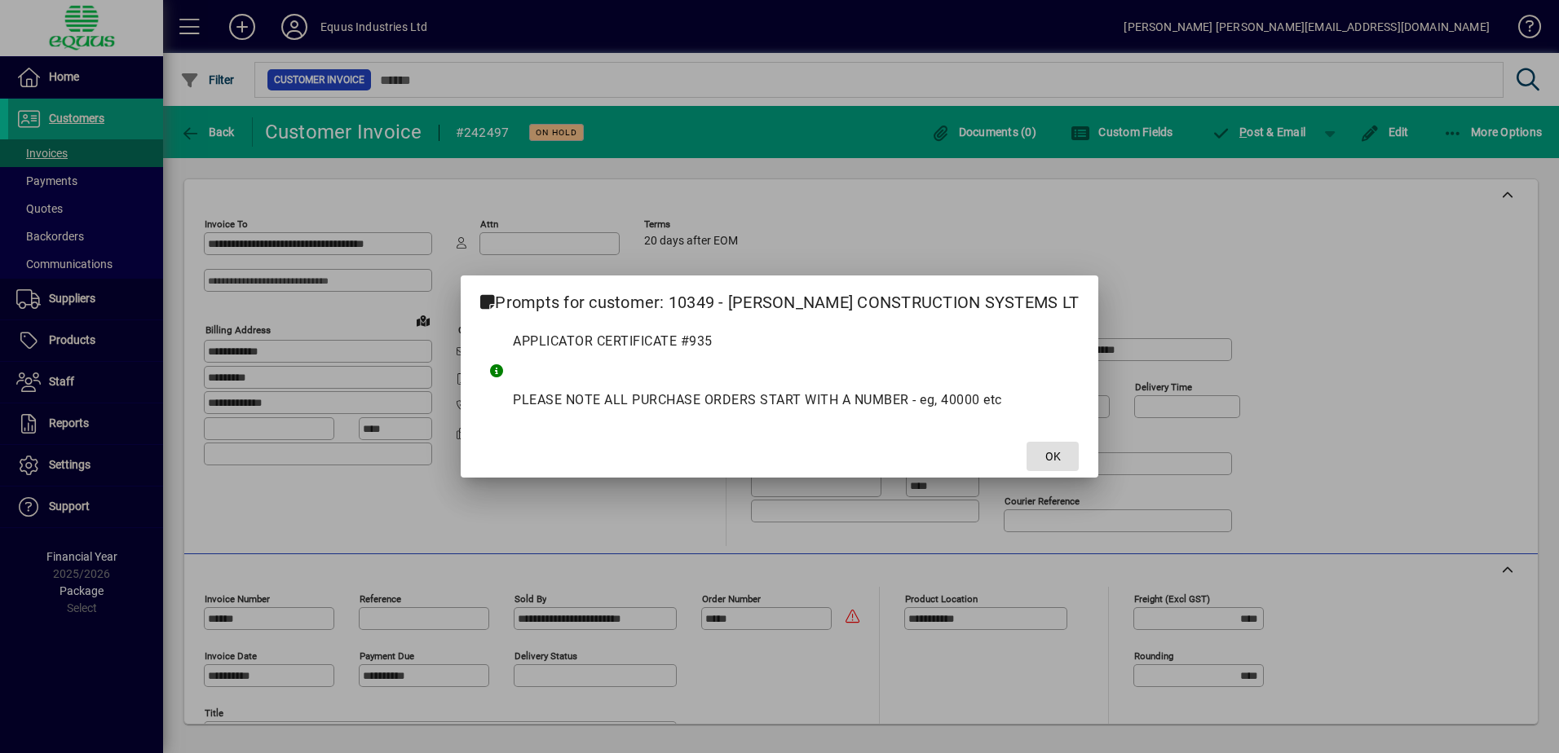
click at [1045, 460] on span "OK" at bounding box center [1052, 456] width 15 height 17
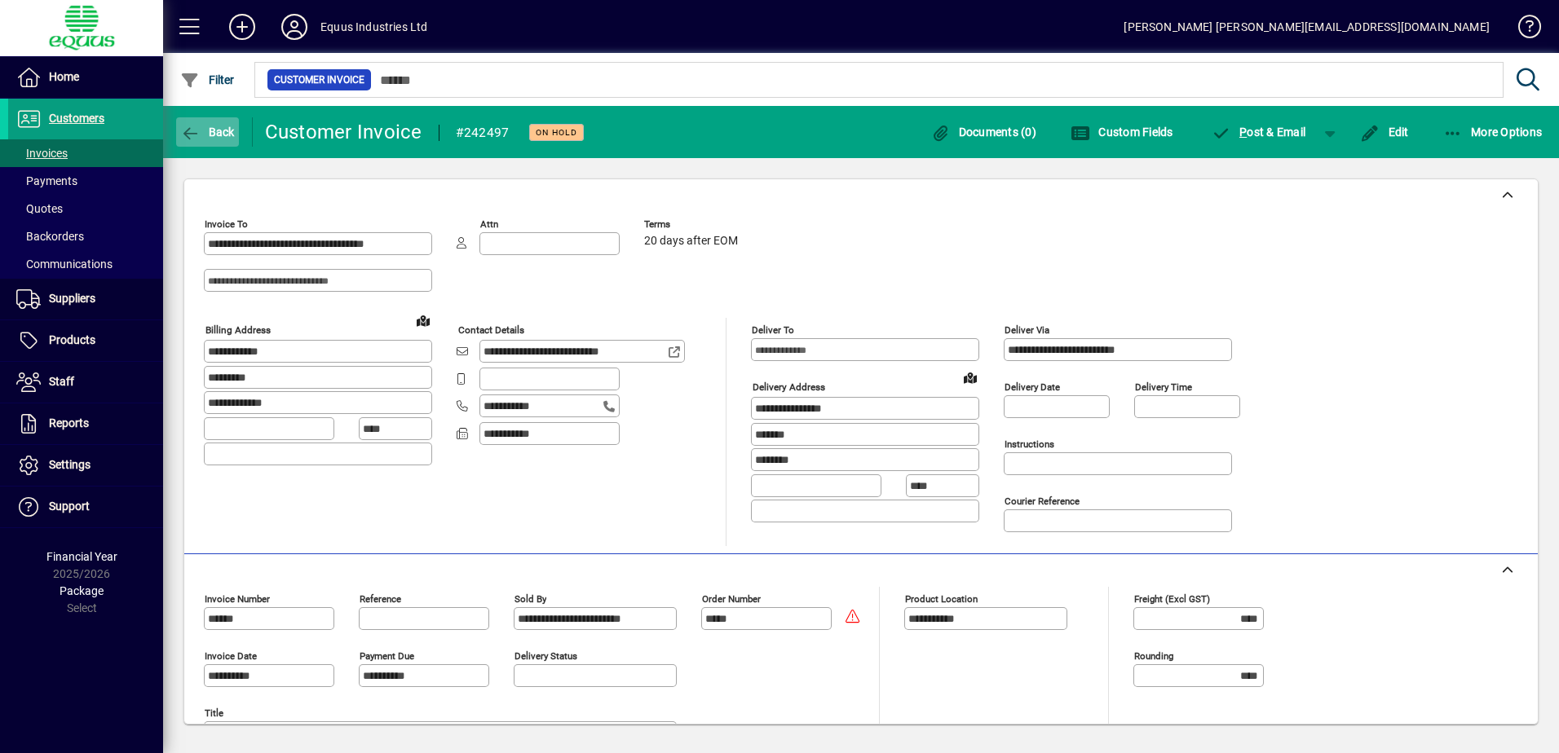
click at [188, 126] on icon "button" at bounding box center [190, 134] width 20 height 16
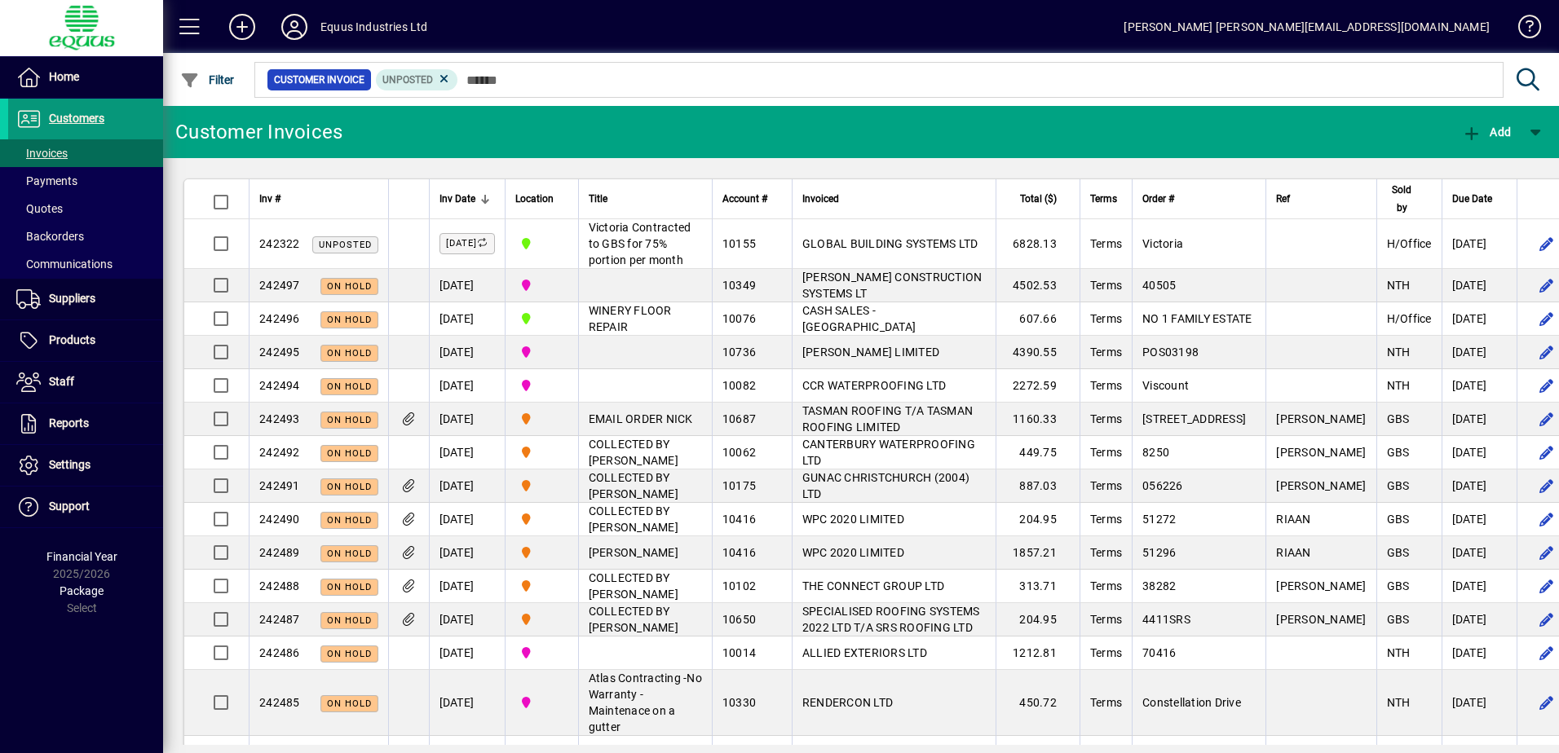
click at [57, 116] on span "Customers" at bounding box center [76, 118] width 55 height 13
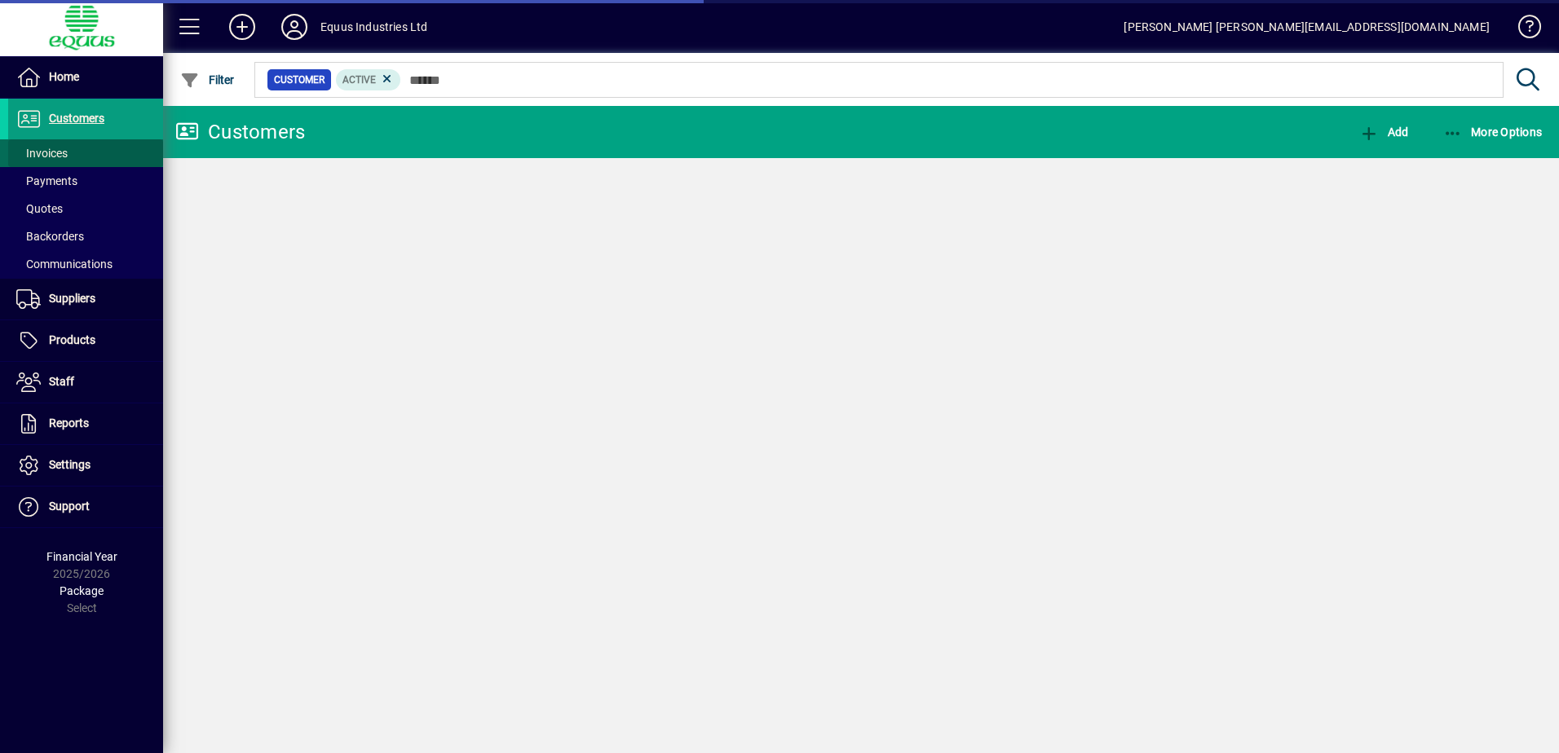
click at [55, 155] on span "Invoices" at bounding box center [41, 153] width 51 height 13
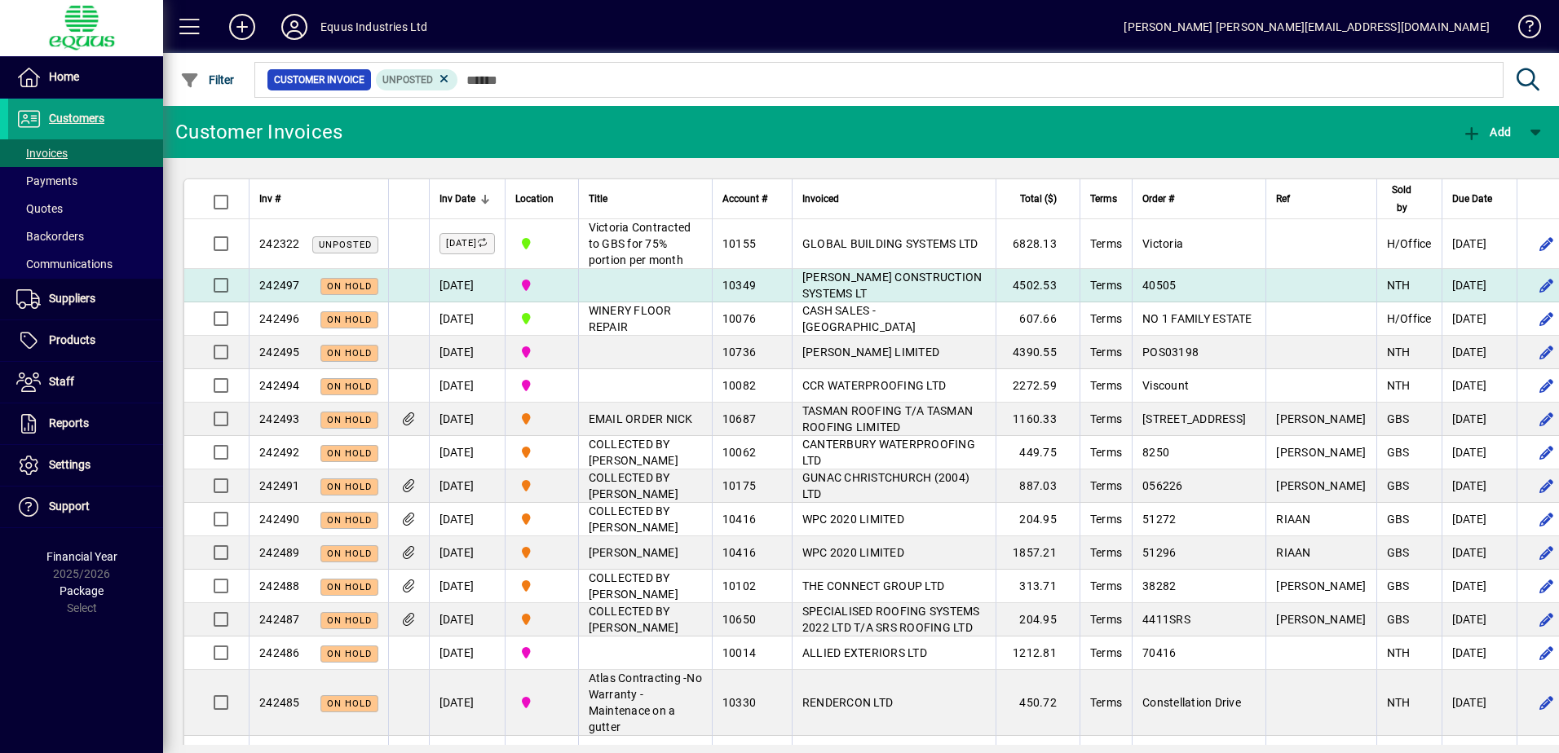
click at [890, 302] on td "[PERSON_NAME] CONSTRUCTION SYSTEMS LT" at bounding box center [894, 285] width 204 height 33
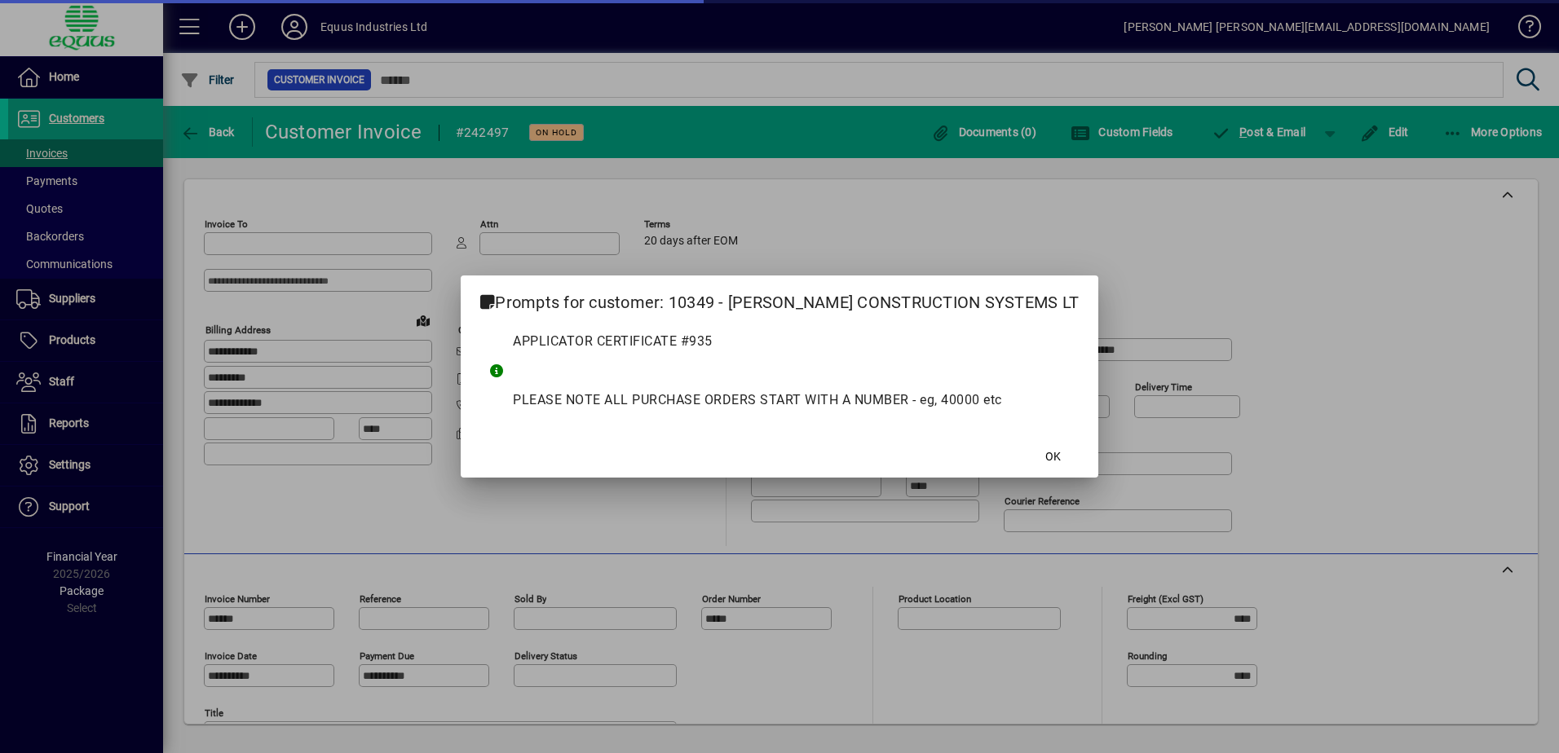
type input "**********"
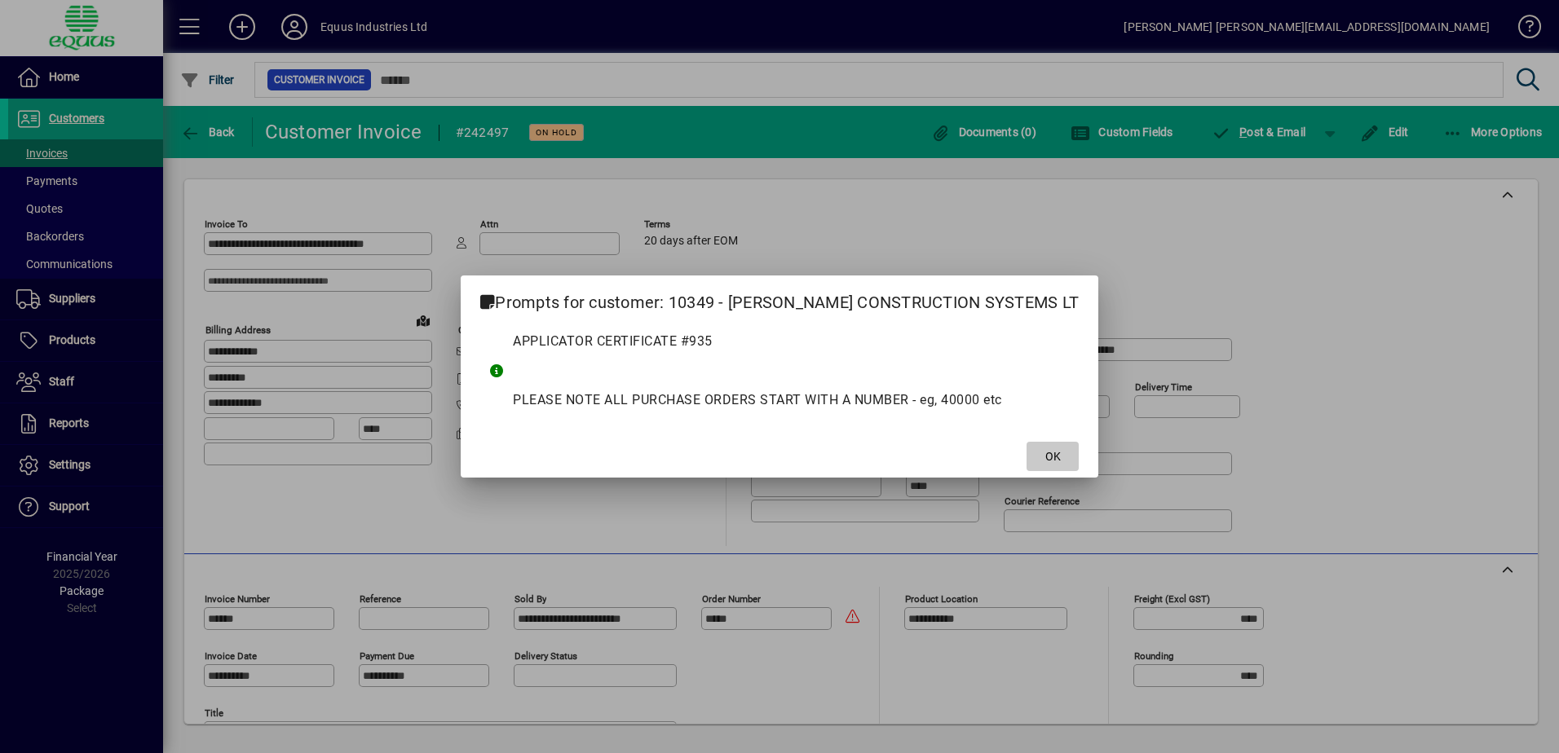
click at [1026, 447] on span at bounding box center [1052, 456] width 52 height 39
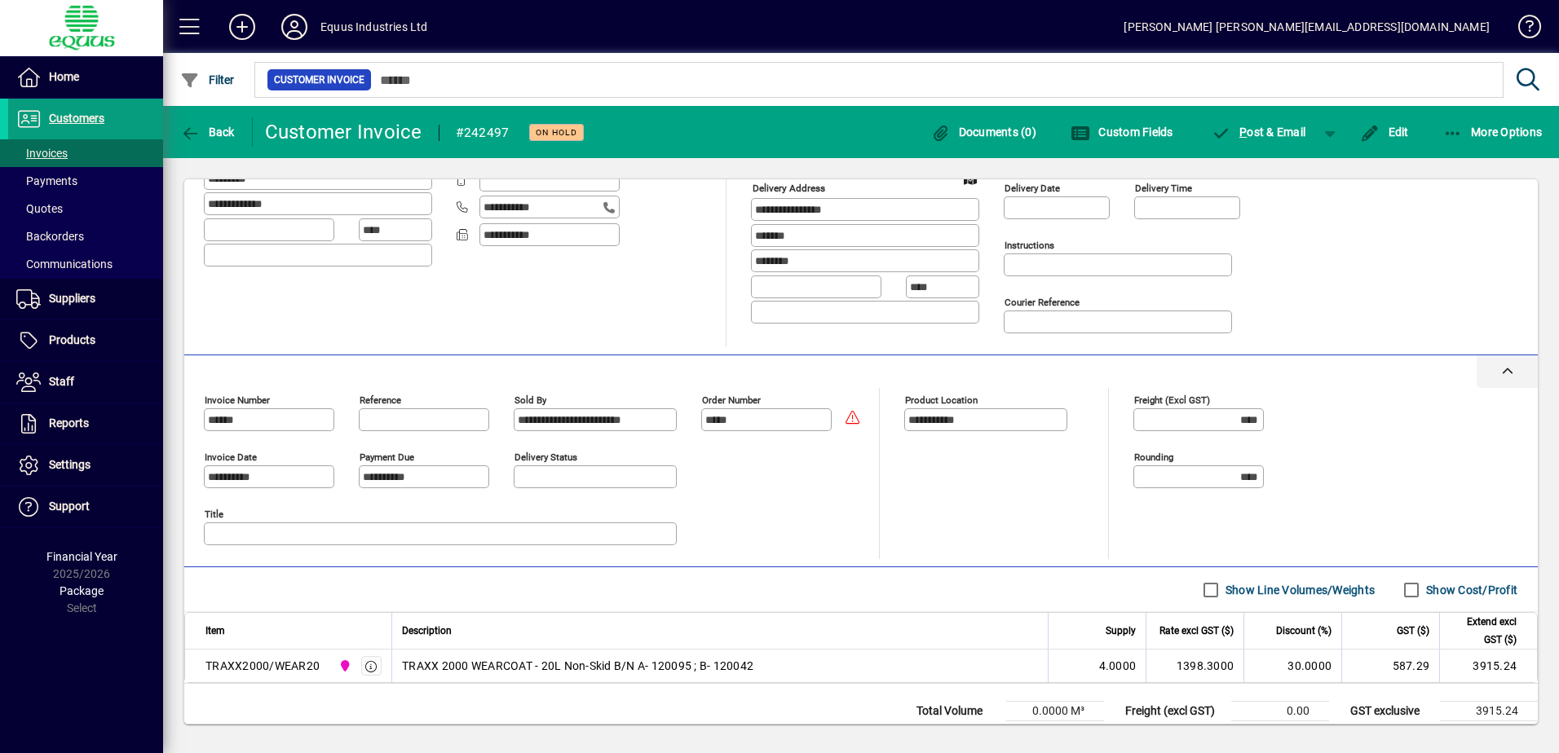
scroll to position [250, 0]
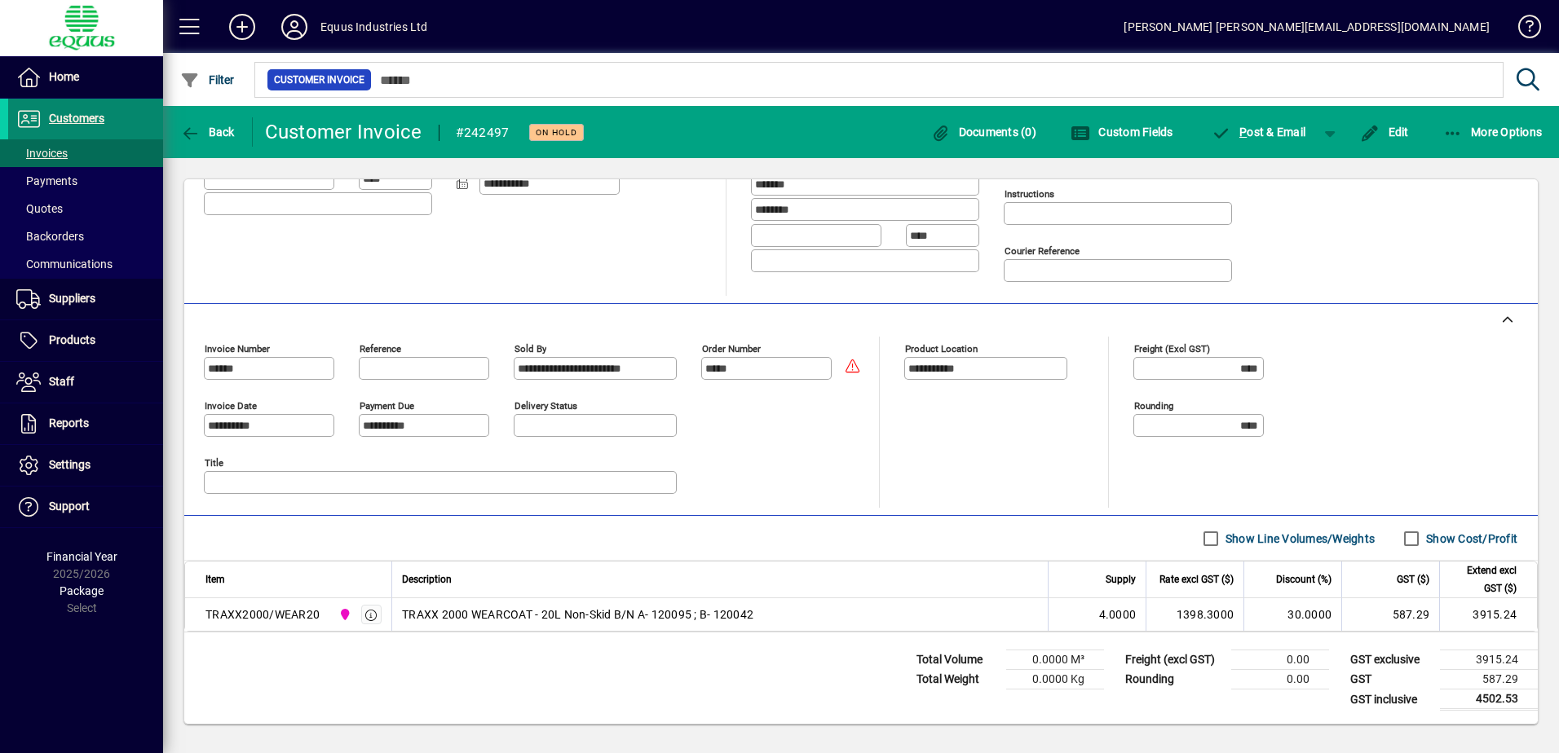
click at [79, 115] on span "Customers" at bounding box center [76, 118] width 55 height 13
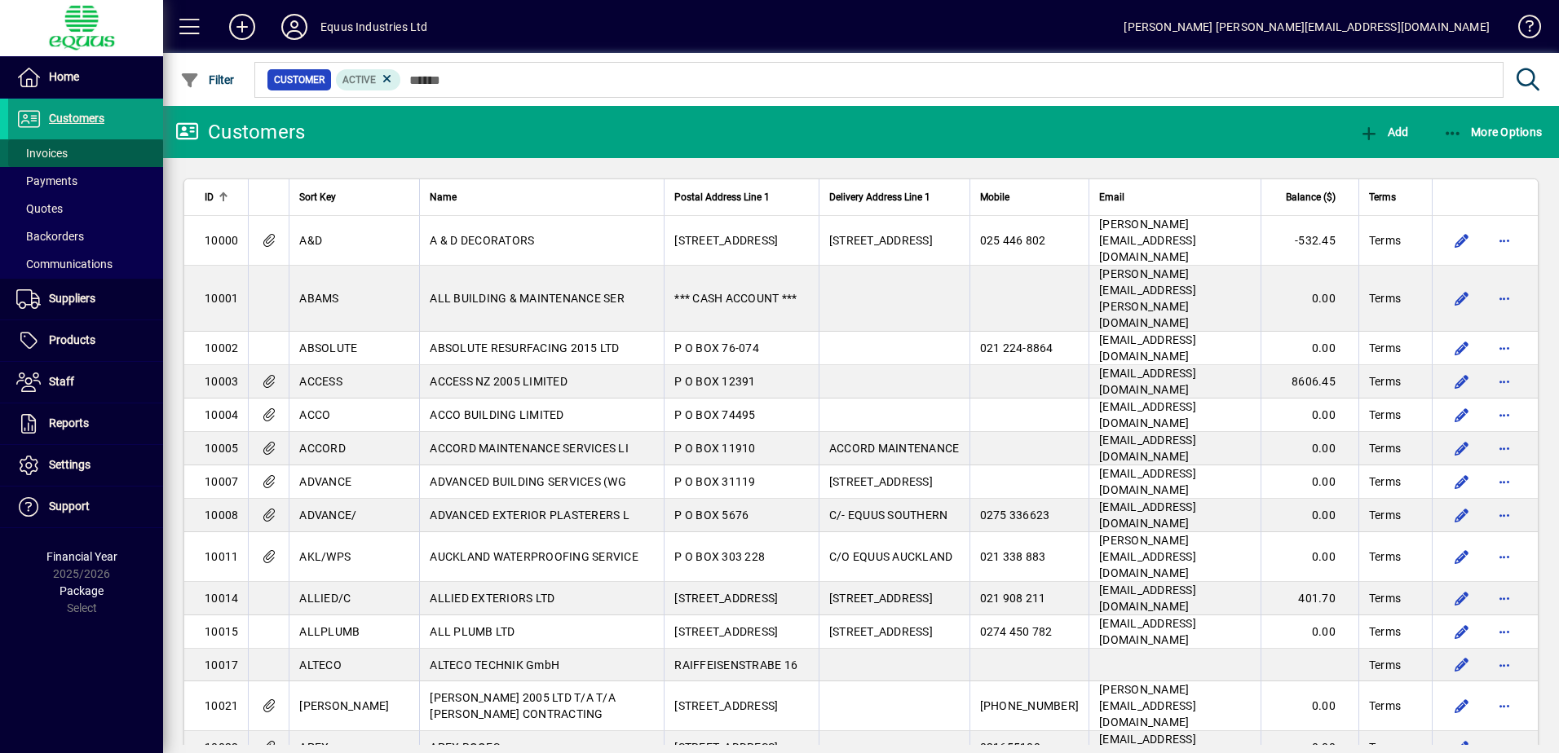
click at [59, 150] on span "Invoices" at bounding box center [41, 153] width 51 height 13
